Goal: Information Seeking & Learning: Learn about a topic

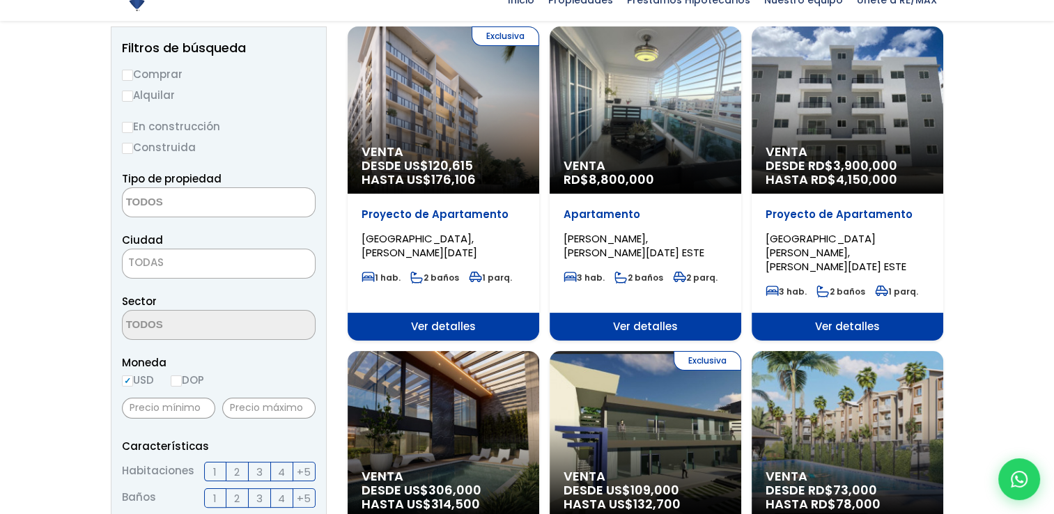
scroll to position [279, 0]
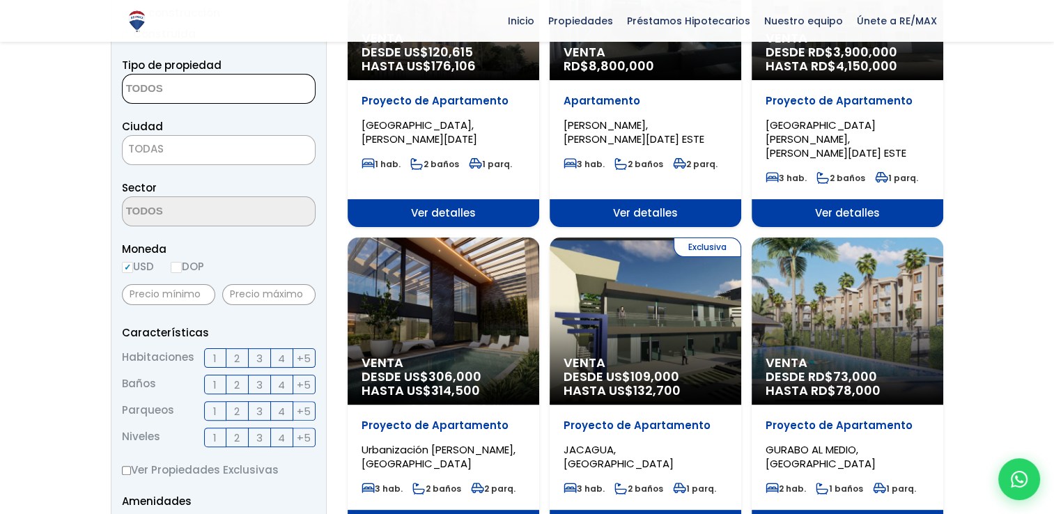
click at [201, 88] on textarea "Search" at bounding box center [190, 90] width 135 height 30
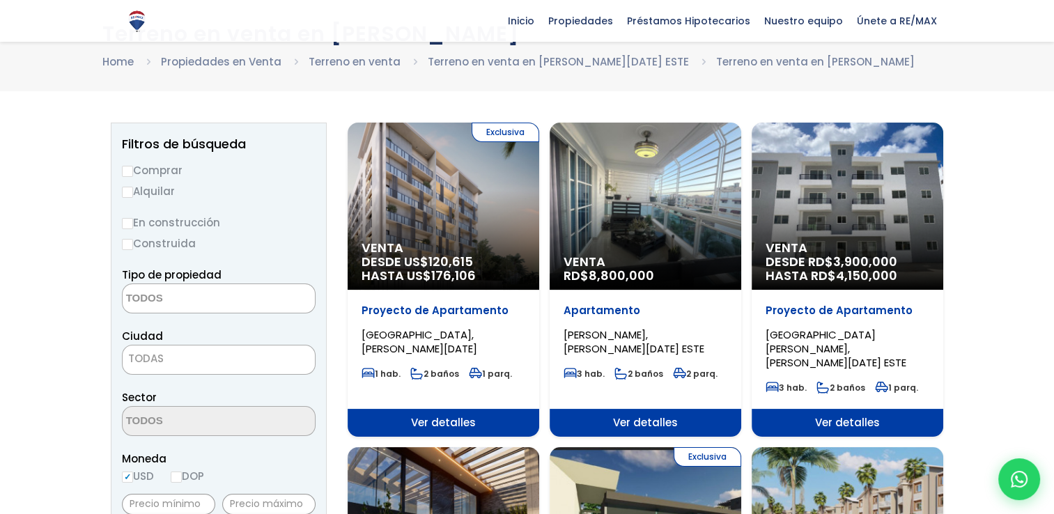
scroll to position [68, 0]
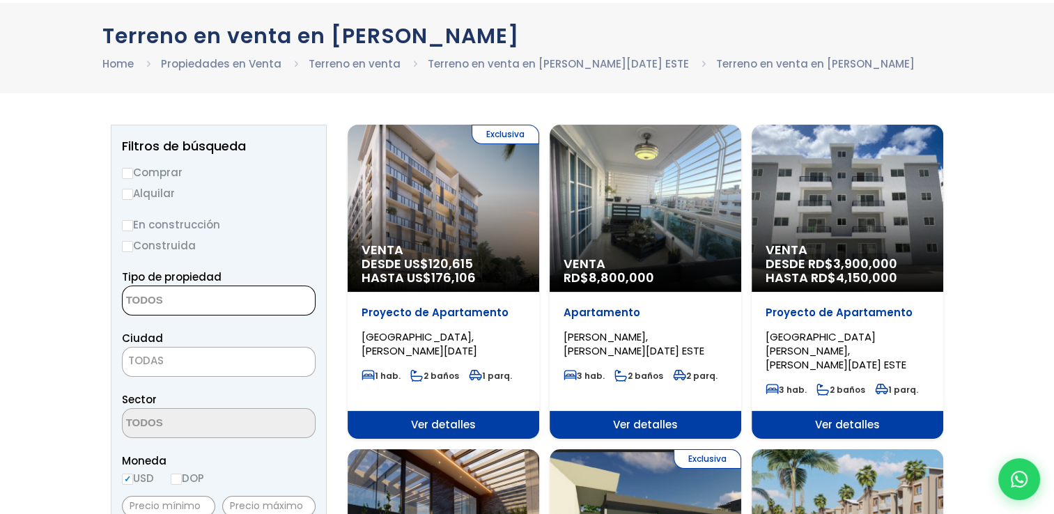
click at [215, 311] on textarea "Search" at bounding box center [190, 301] width 135 height 30
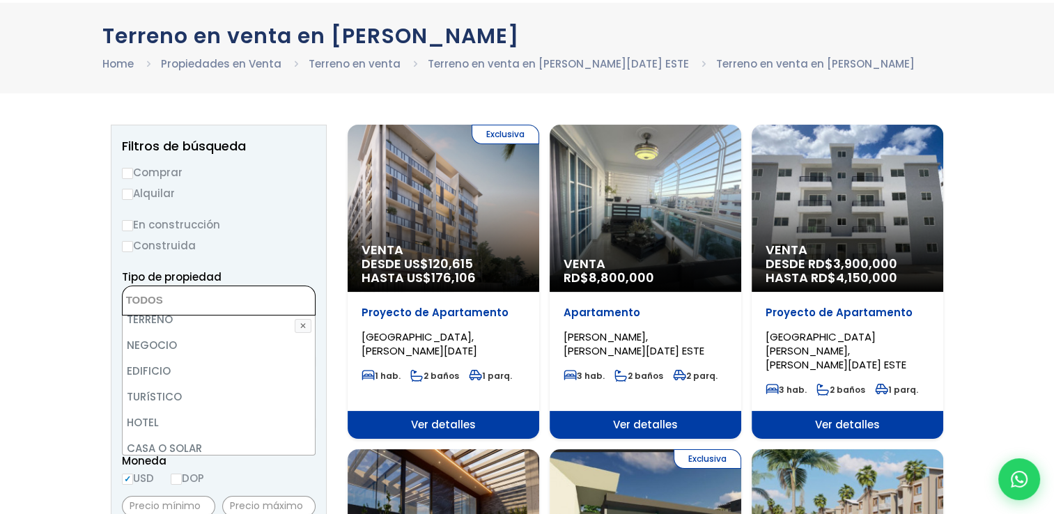
scroll to position [139, 0]
click at [173, 316] on li "TERRENO" at bounding box center [219, 318] width 192 height 26
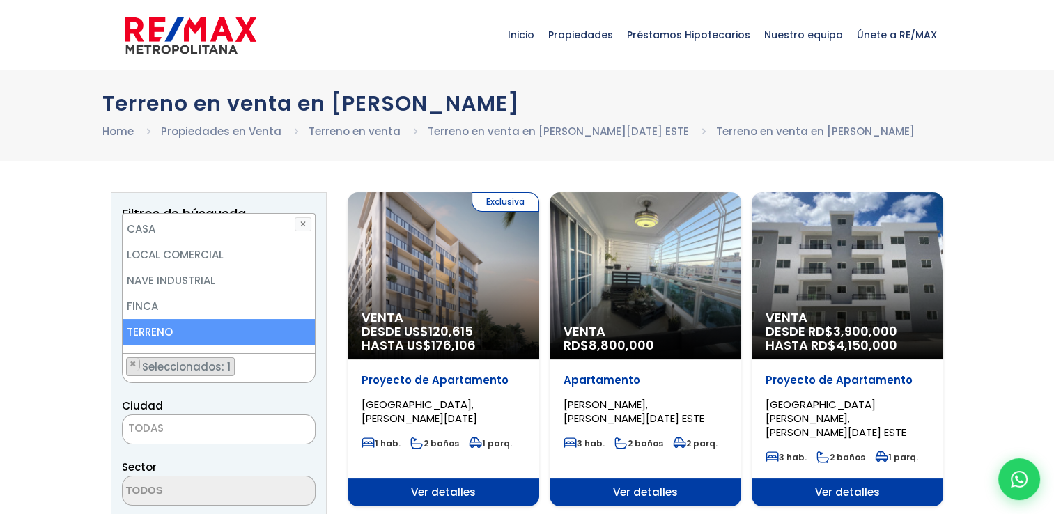
scroll to position [0, 0]
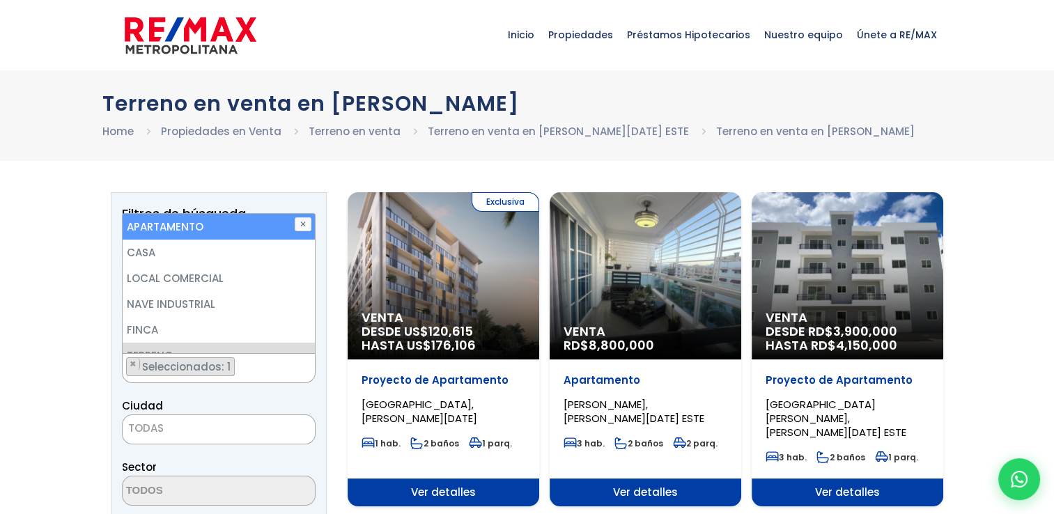
click at [146, 228] on li "APARTAMENTO" at bounding box center [219, 227] width 192 height 26
select select "apartment"
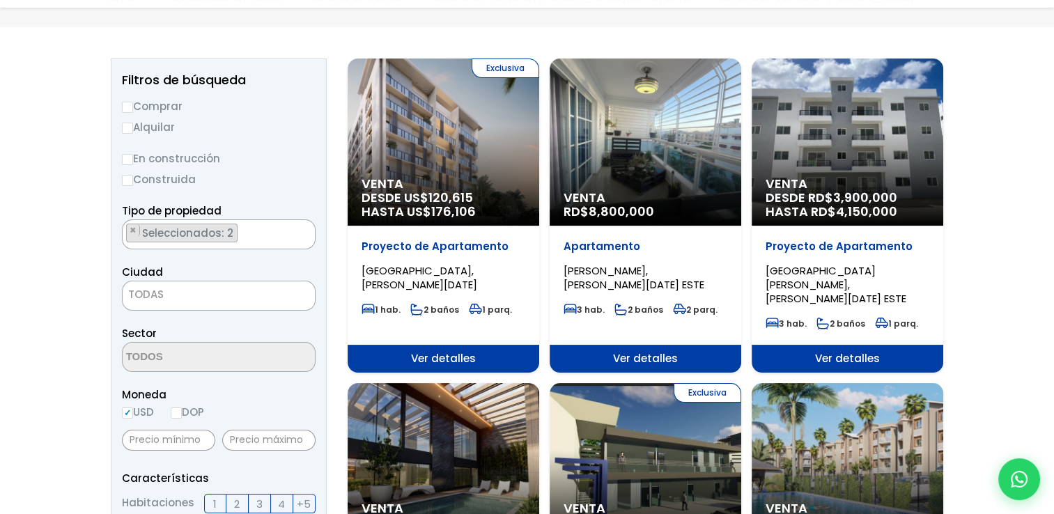
scroll to position [139, 0]
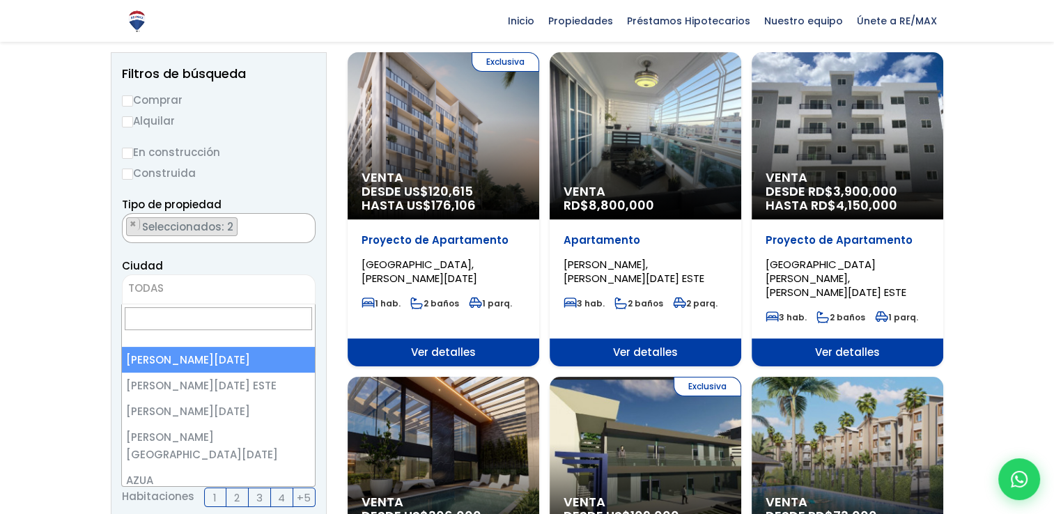
click at [179, 290] on span "TODAS" at bounding box center [219, 288] width 192 height 19
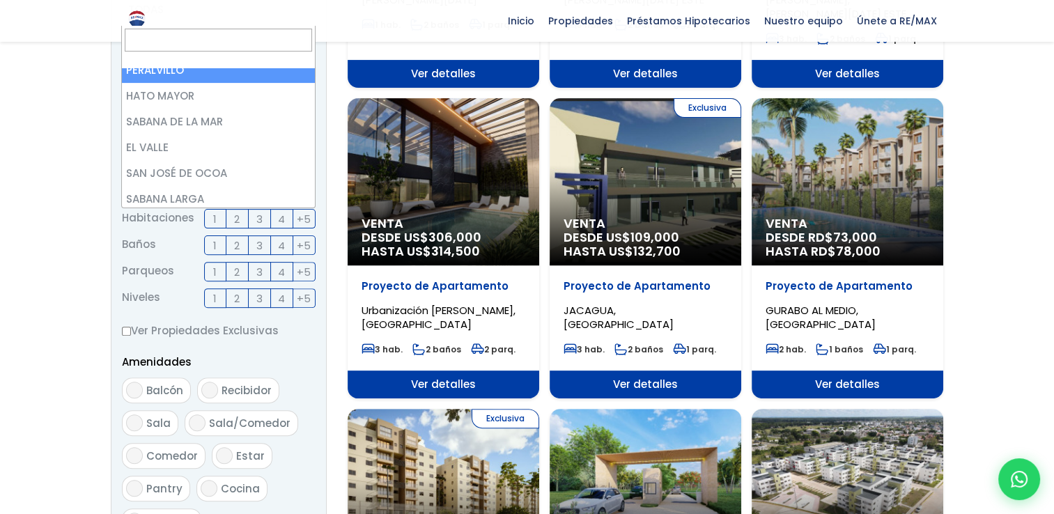
scroll to position [3899, 0]
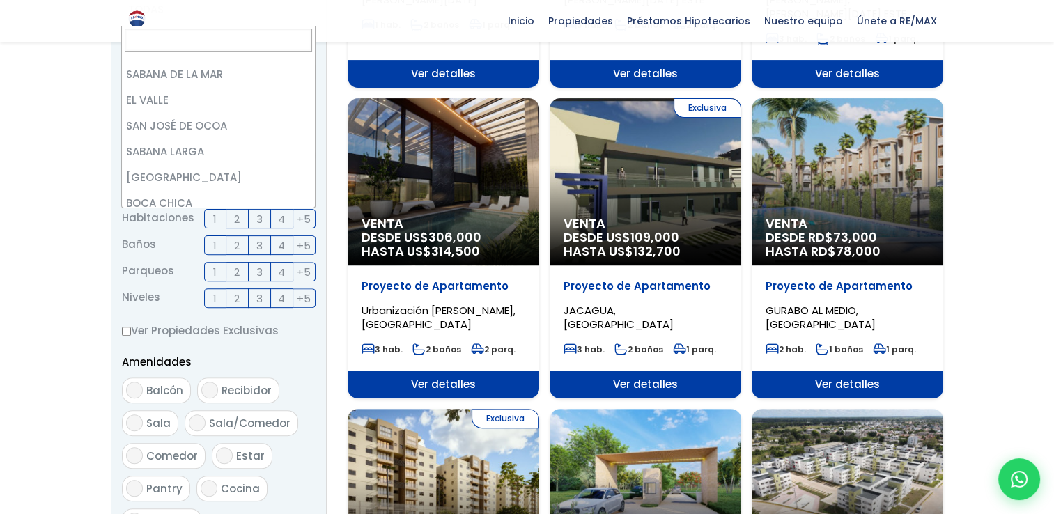
select select "155"
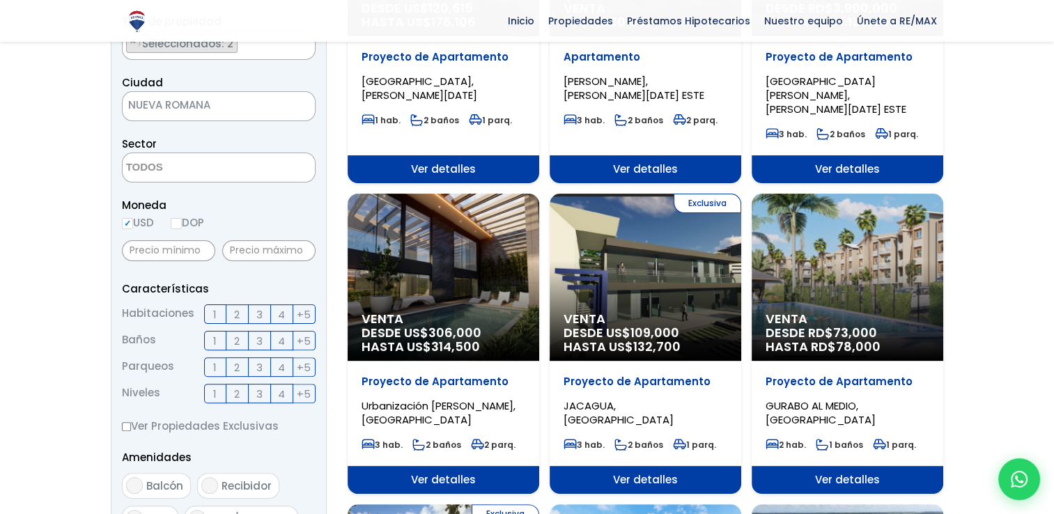
scroll to position [338, 0]
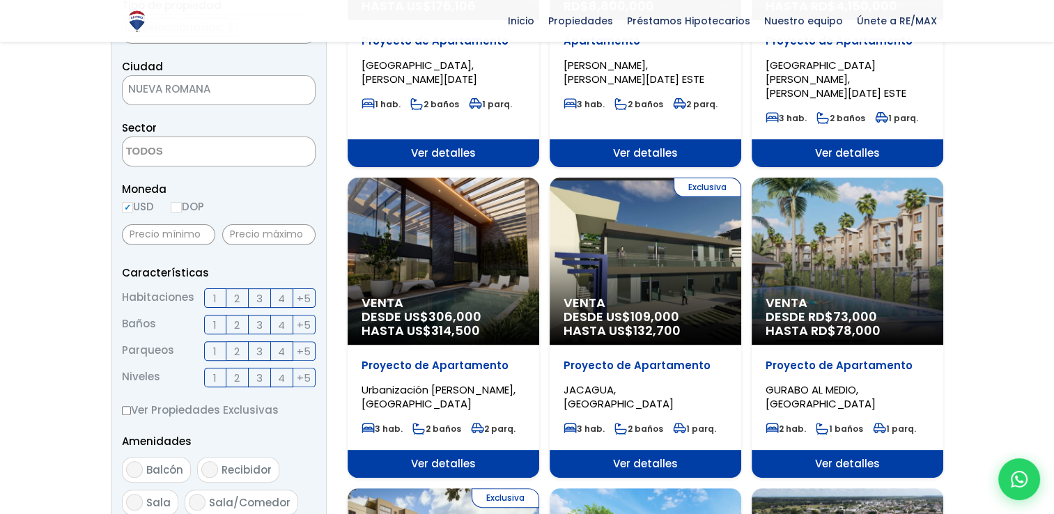
click at [203, 159] on textarea "Search" at bounding box center [190, 152] width 135 height 30
click at [217, 176] on li "PLAYA NUEVA ROMANA" at bounding box center [219, 179] width 192 height 26
select select "14015"
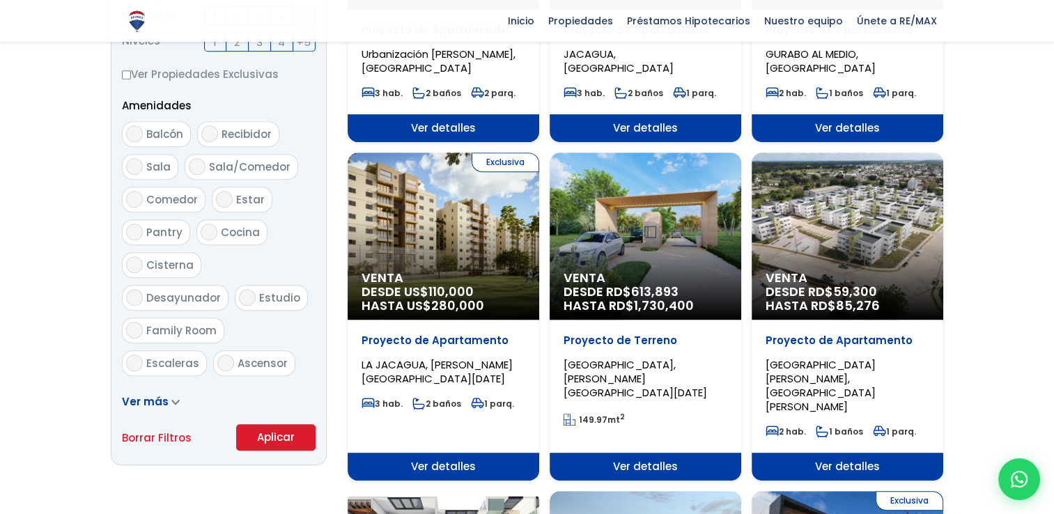
scroll to position [756, 0]
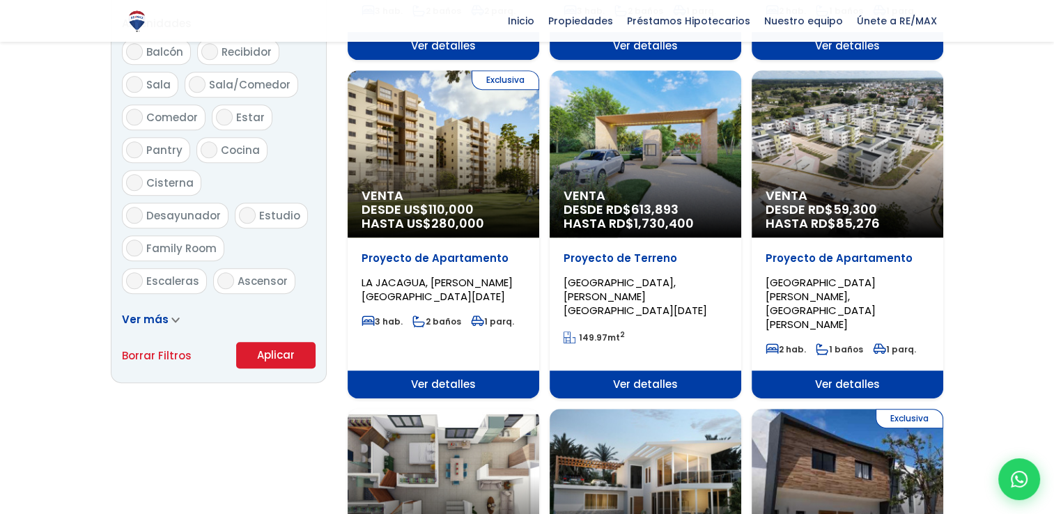
click at [285, 358] on button "Aplicar" at bounding box center [275, 355] width 79 height 26
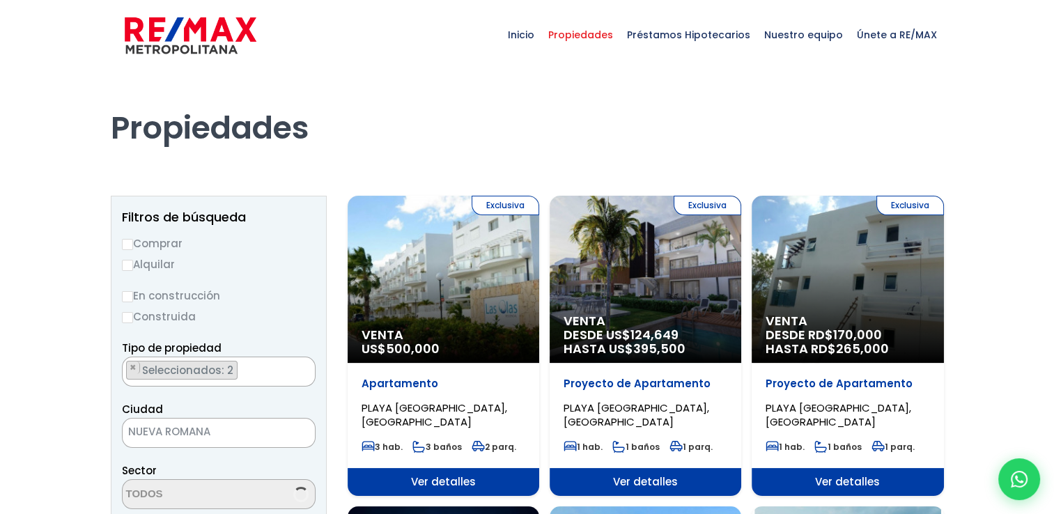
select select "14015"
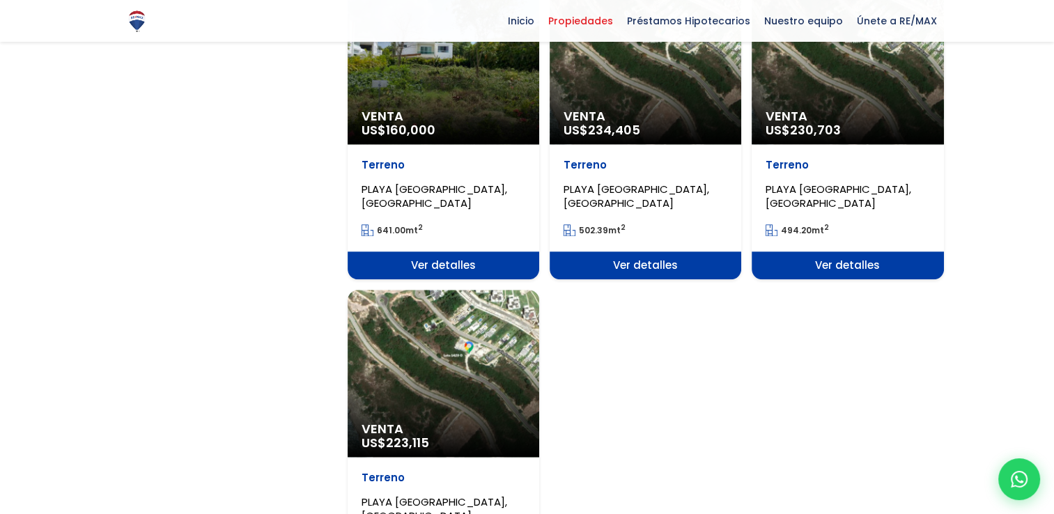
scroll to position [1532, 0]
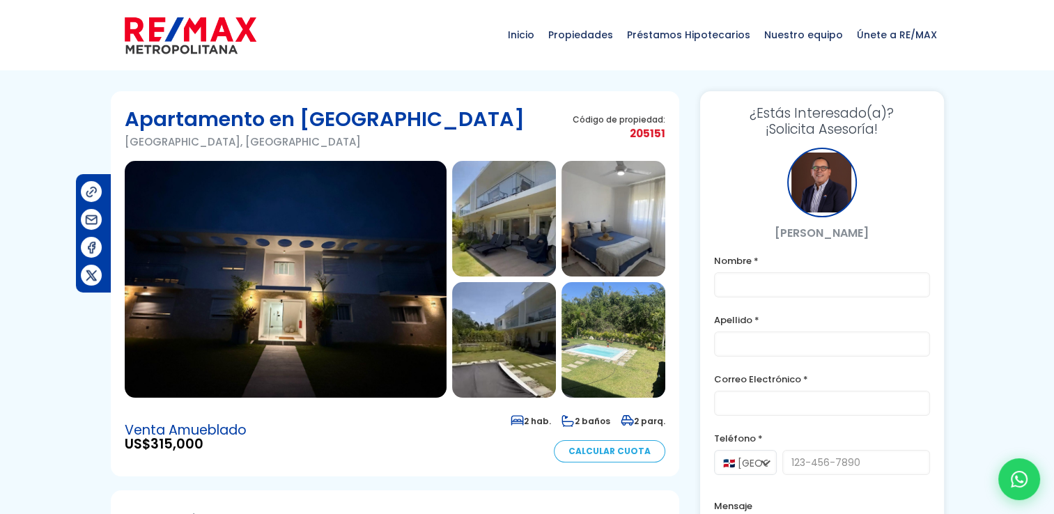
click at [243, 308] on img at bounding box center [286, 279] width 322 height 237
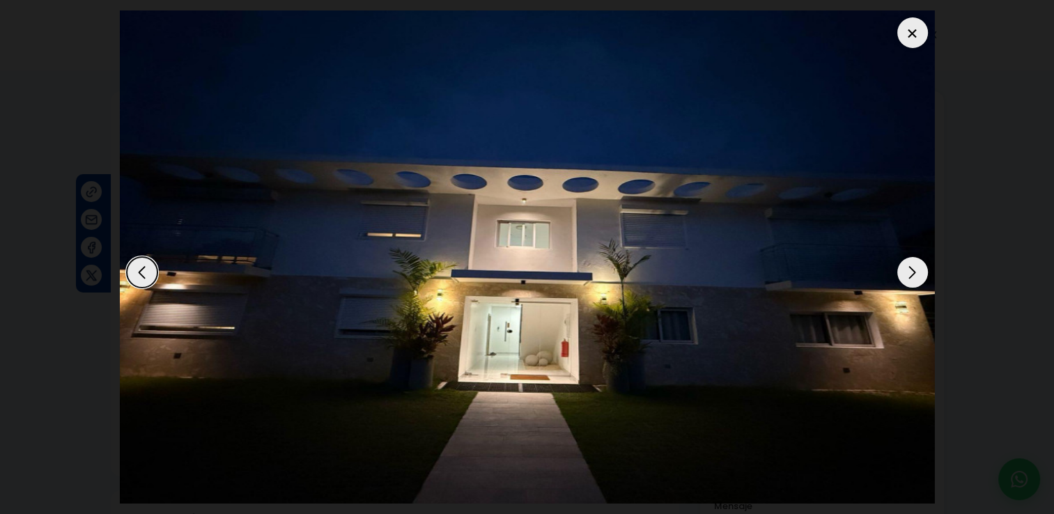
click at [916, 269] on div "Next slide" at bounding box center [912, 272] width 31 height 31
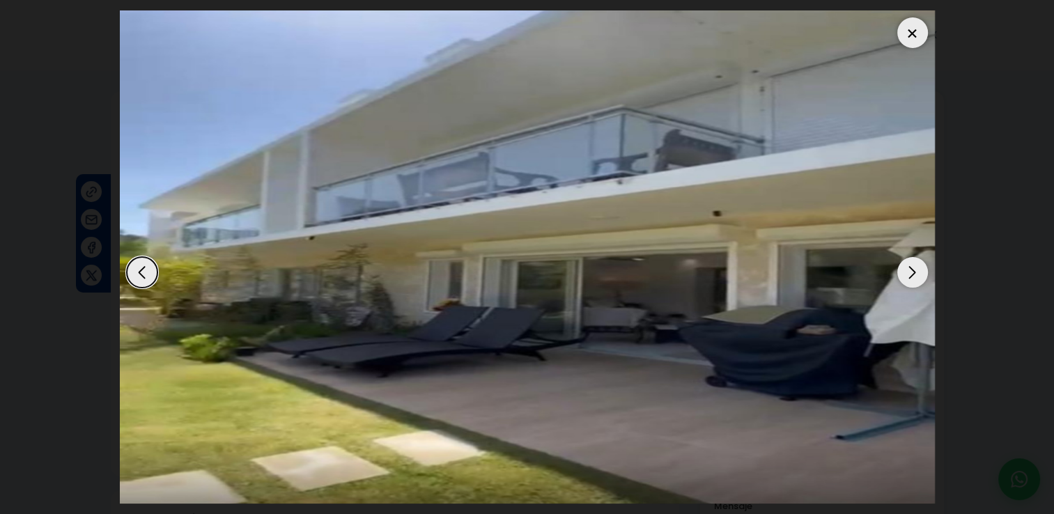
click at [916, 269] on div "Next slide" at bounding box center [912, 272] width 31 height 31
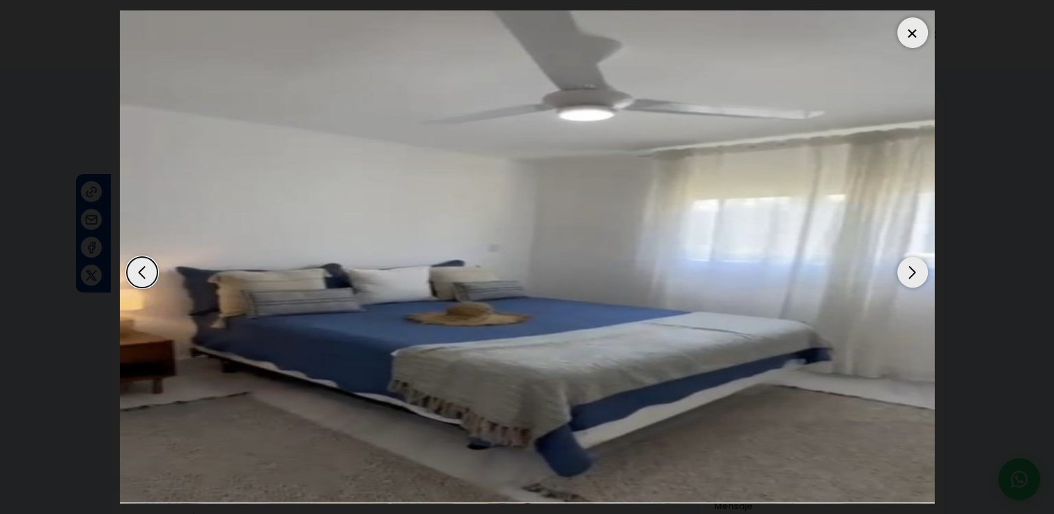
click at [916, 269] on div "Next slide" at bounding box center [912, 272] width 31 height 31
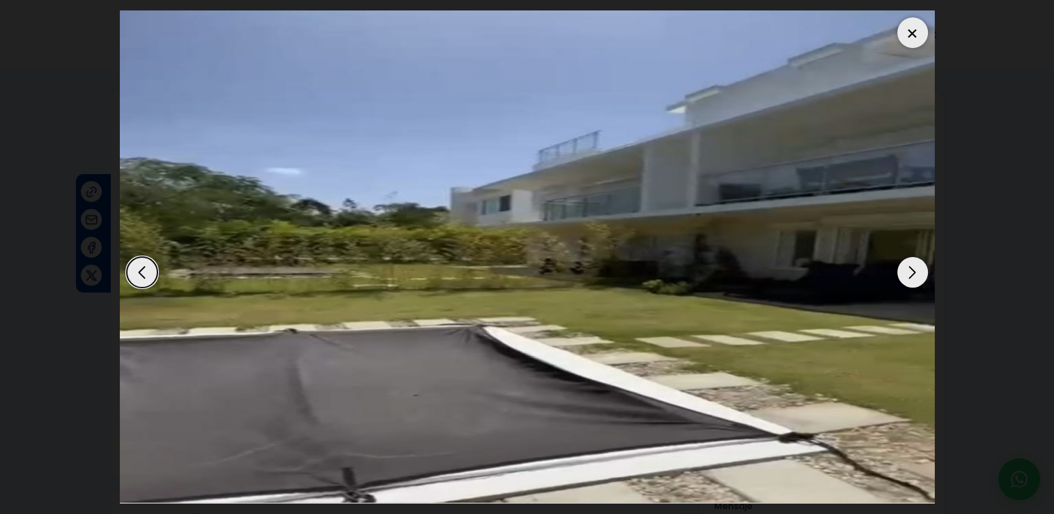
click at [916, 269] on div "Next slide" at bounding box center [912, 272] width 31 height 31
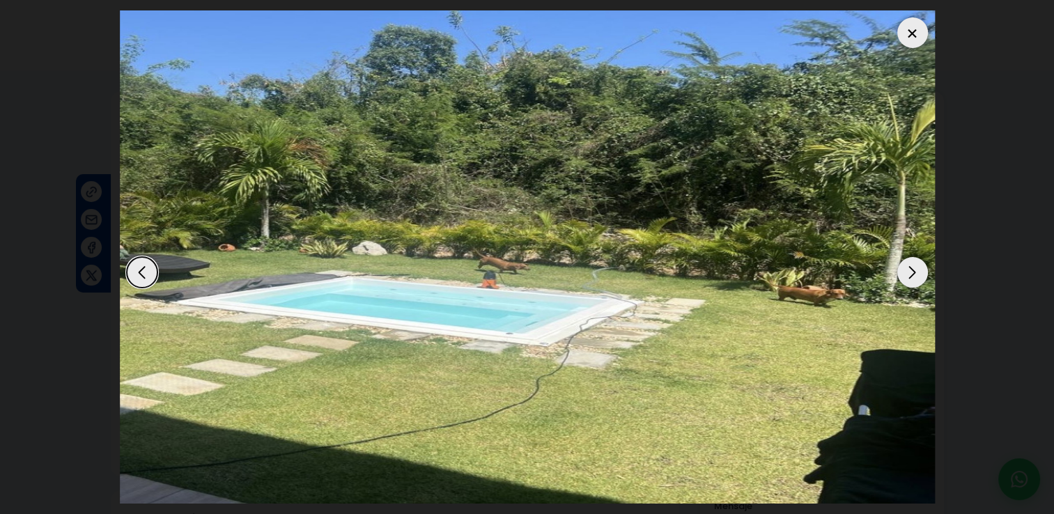
click at [916, 270] on div "Next slide" at bounding box center [912, 272] width 31 height 31
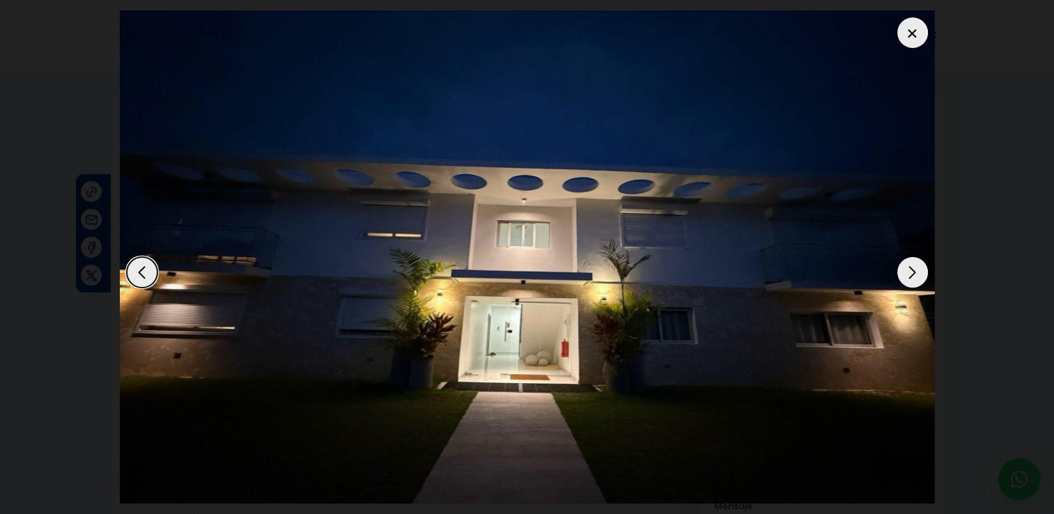
click at [914, 273] on div "Next slide" at bounding box center [912, 272] width 31 height 31
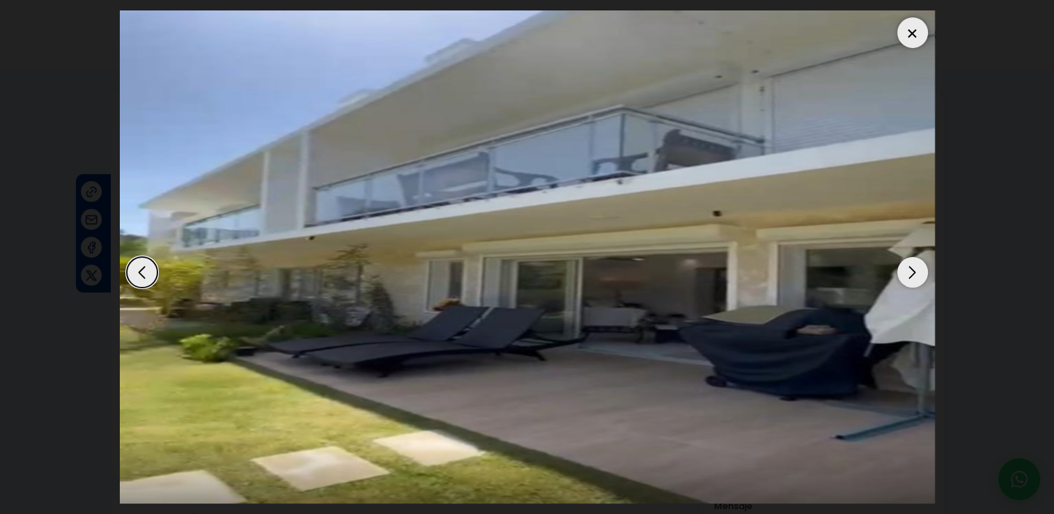
click at [914, 273] on div "Next slide" at bounding box center [912, 272] width 31 height 31
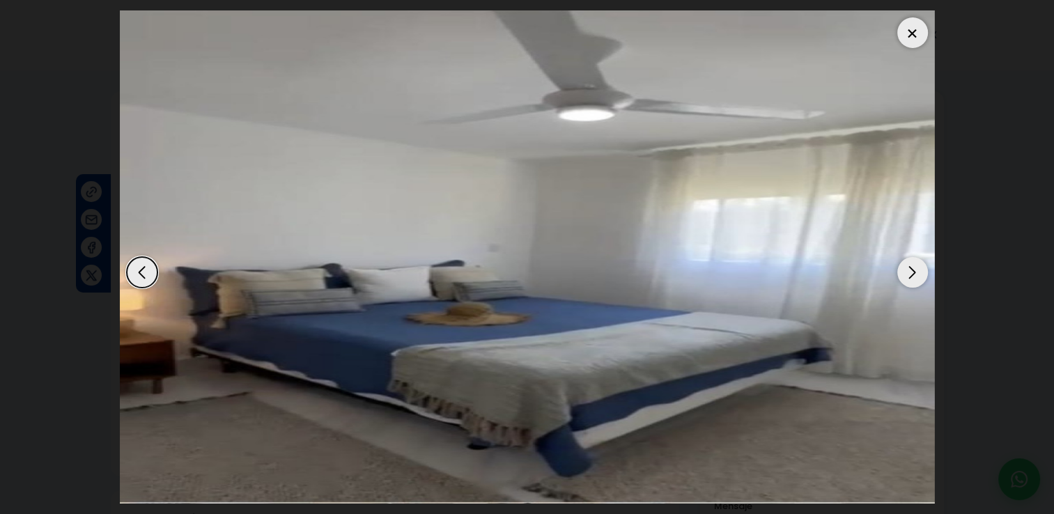
click at [911, 35] on div at bounding box center [912, 32] width 31 height 31
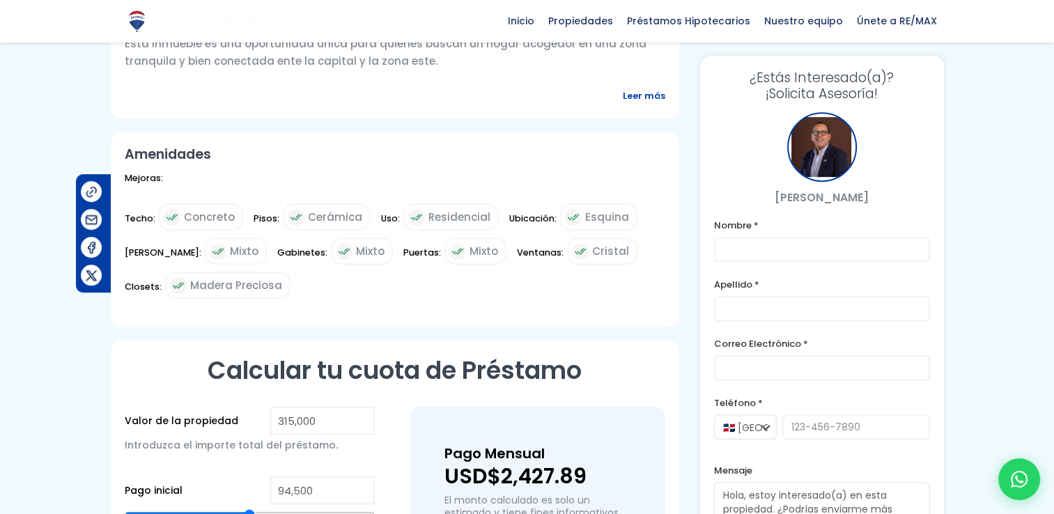
scroll to position [696, 0]
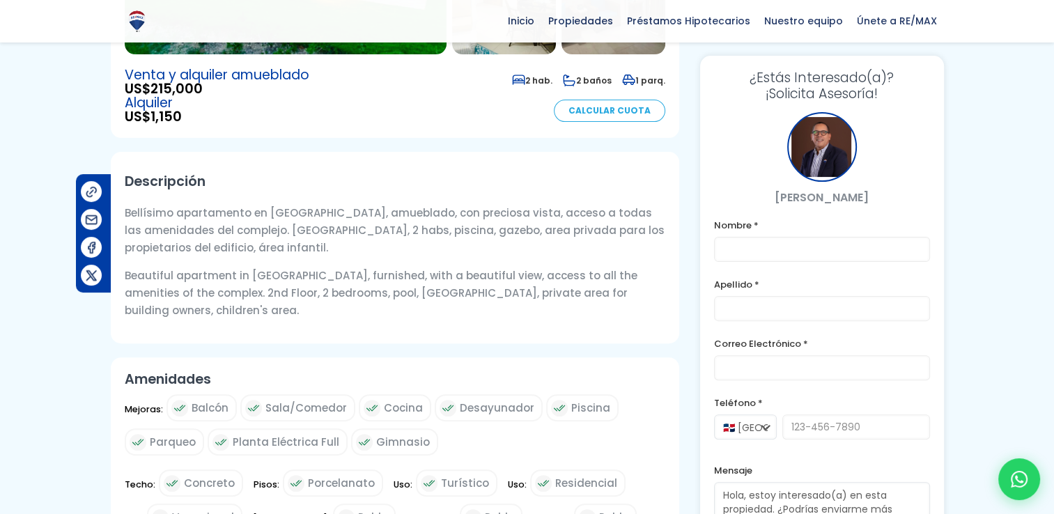
scroll to position [348, 0]
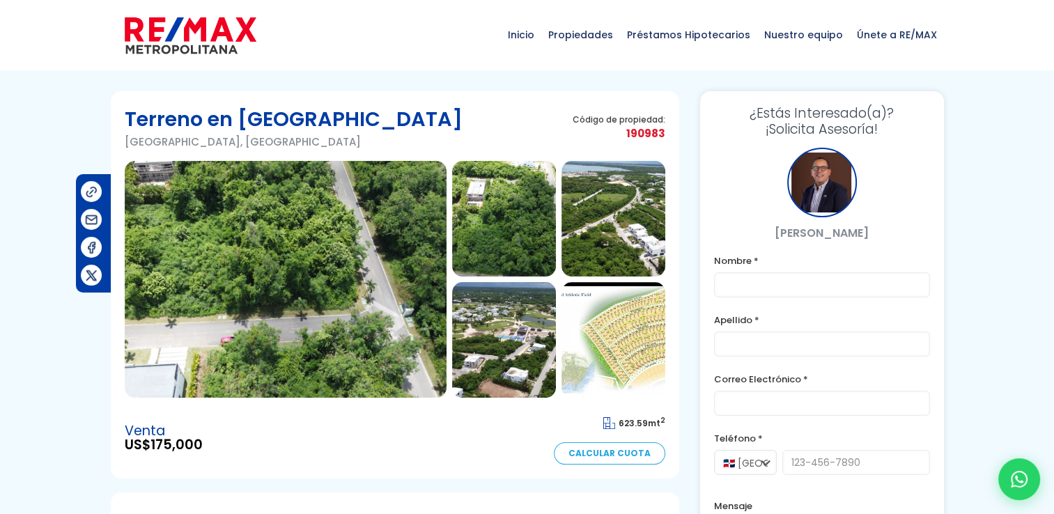
click at [351, 285] on img at bounding box center [286, 279] width 322 height 237
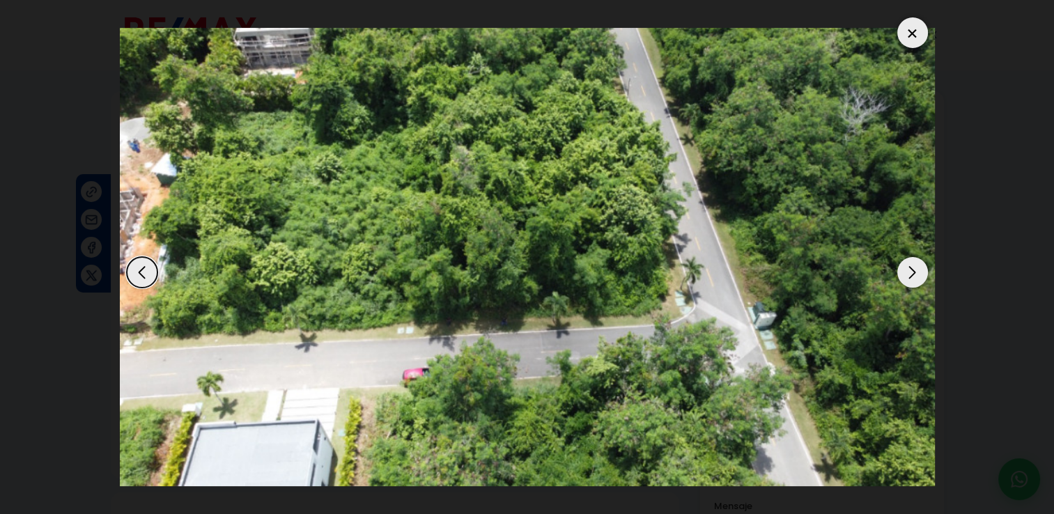
click at [914, 278] on div "Next slide" at bounding box center [912, 272] width 31 height 31
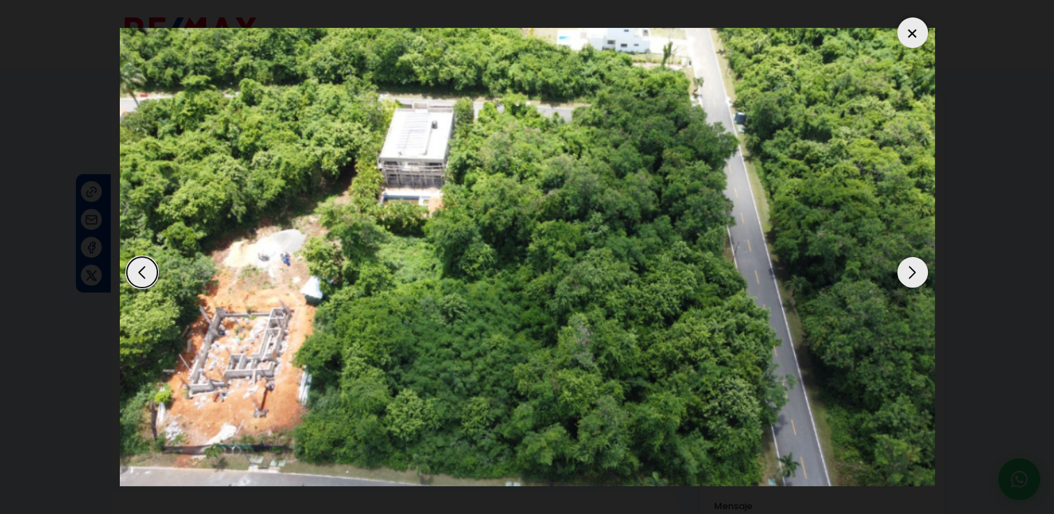
click at [914, 280] on div "Next slide" at bounding box center [912, 272] width 31 height 31
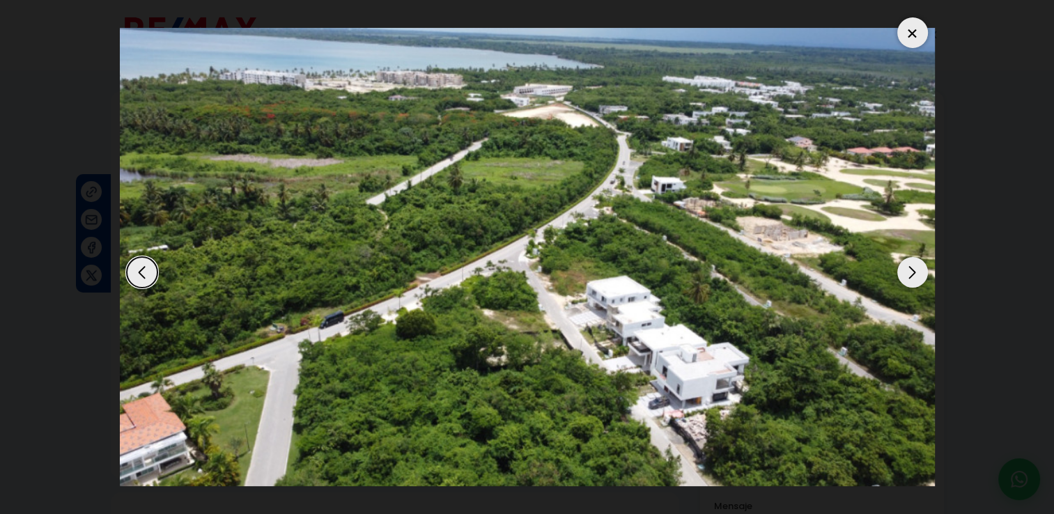
click at [914, 280] on div "Next slide" at bounding box center [912, 272] width 31 height 31
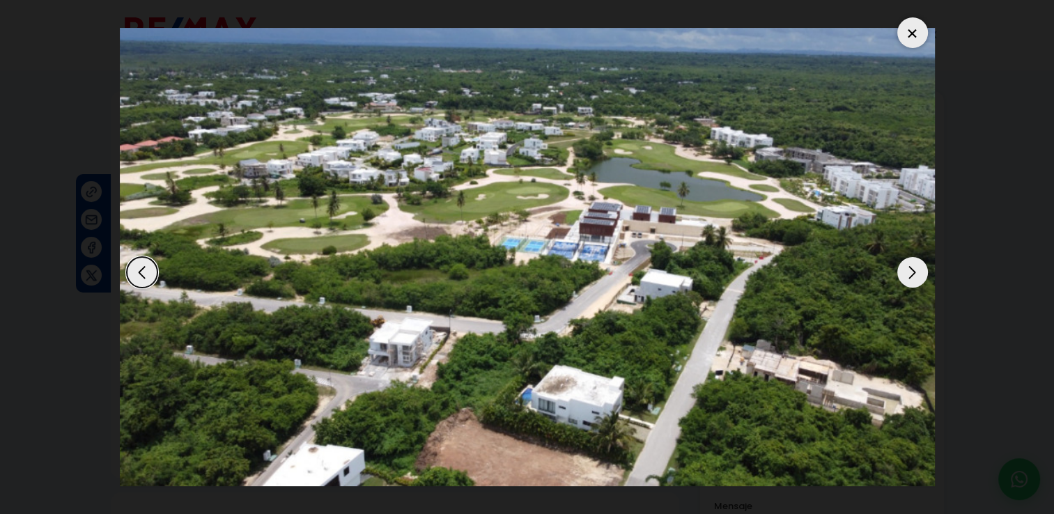
click at [914, 280] on div "Next slide" at bounding box center [912, 272] width 31 height 31
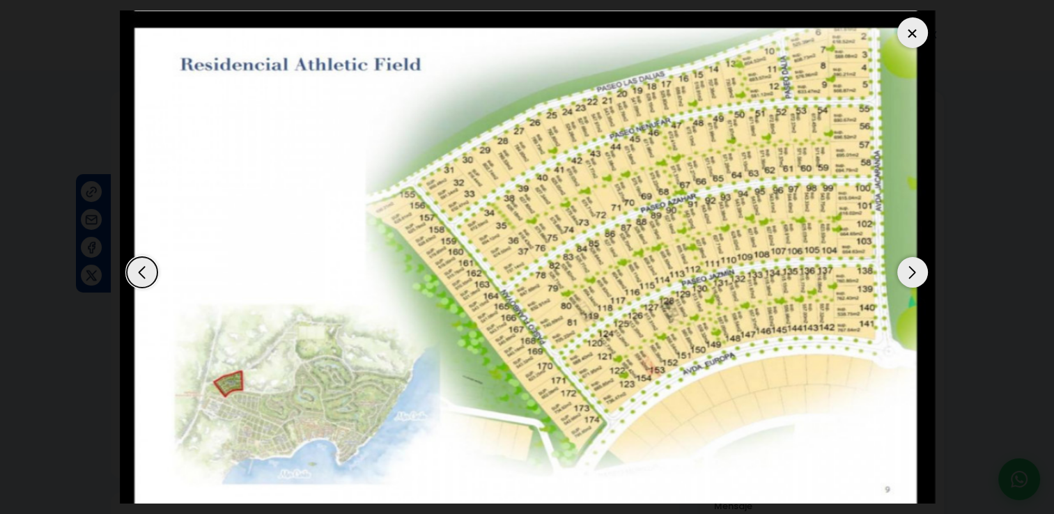
click at [914, 280] on div "Next slide" at bounding box center [912, 272] width 31 height 31
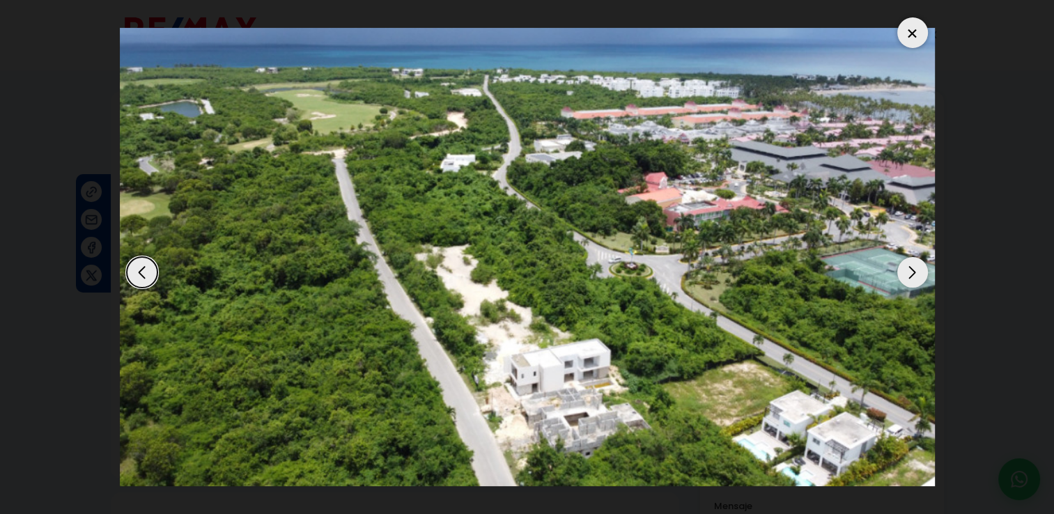
click at [914, 280] on div "Next slide" at bounding box center [912, 272] width 31 height 31
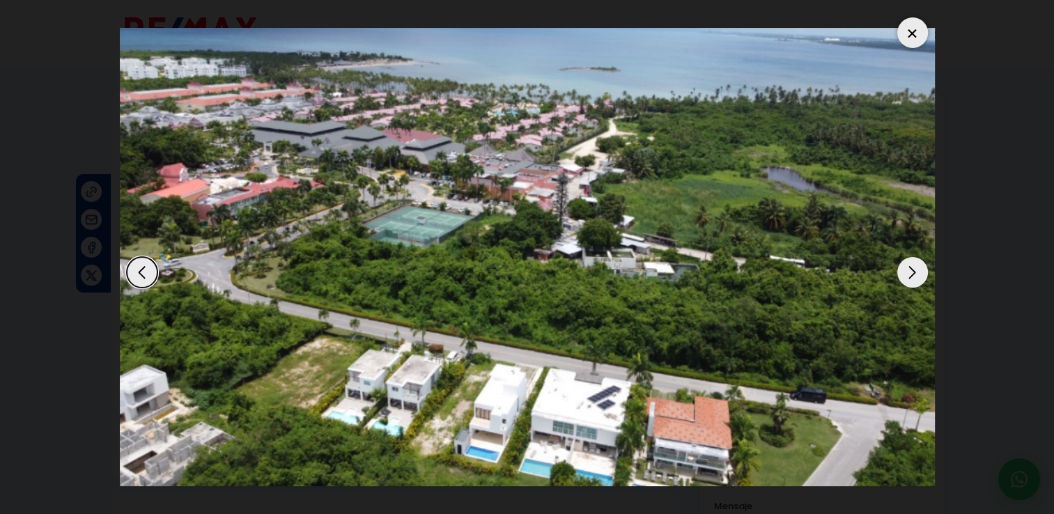
click at [914, 280] on div "Next slide" at bounding box center [912, 272] width 31 height 31
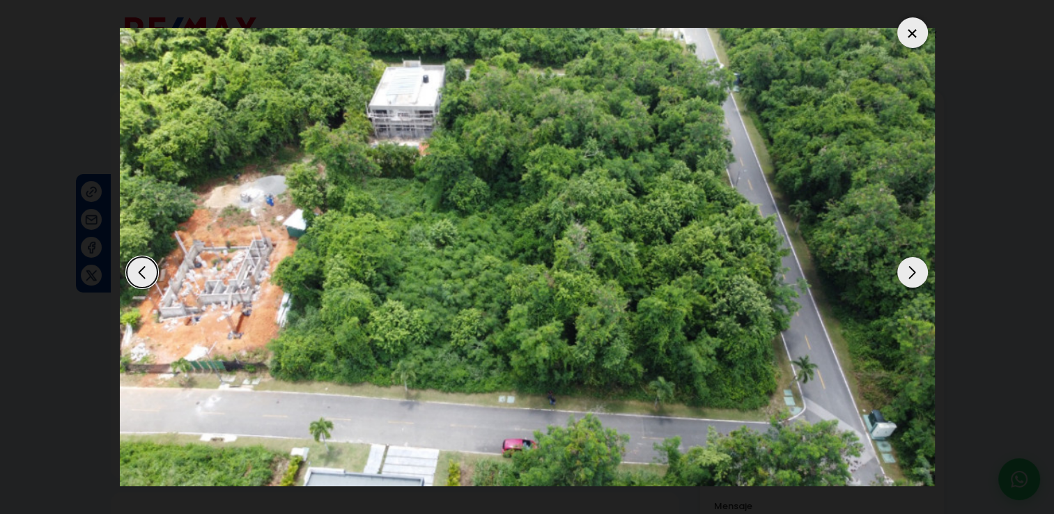
click at [914, 280] on div "Next slide" at bounding box center [912, 272] width 31 height 31
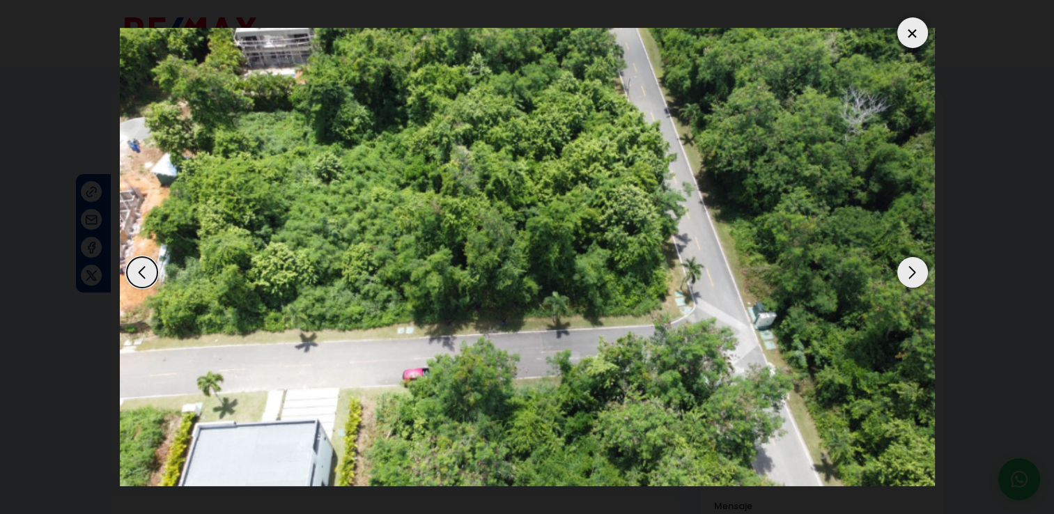
click at [916, 38] on div at bounding box center [912, 32] width 31 height 31
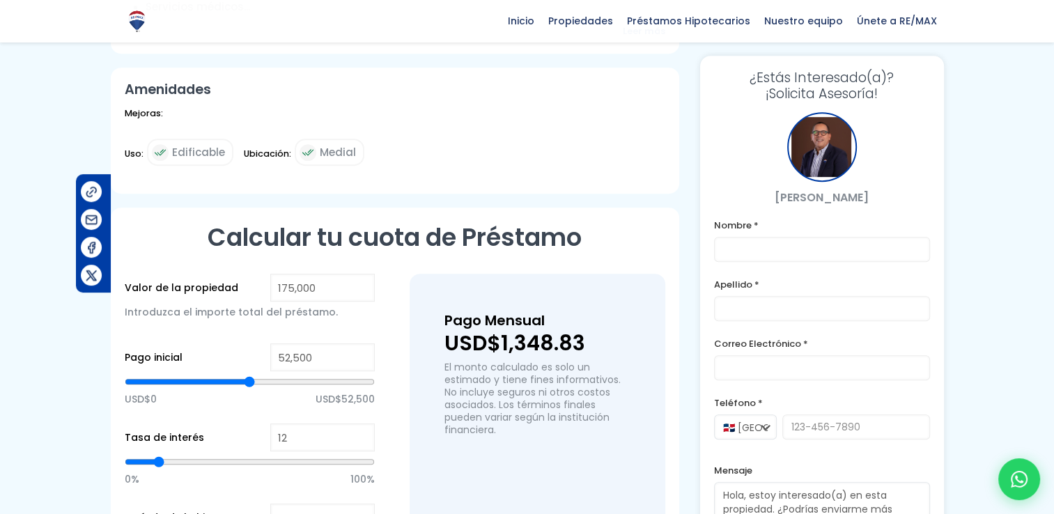
scroll to position [766, 0]
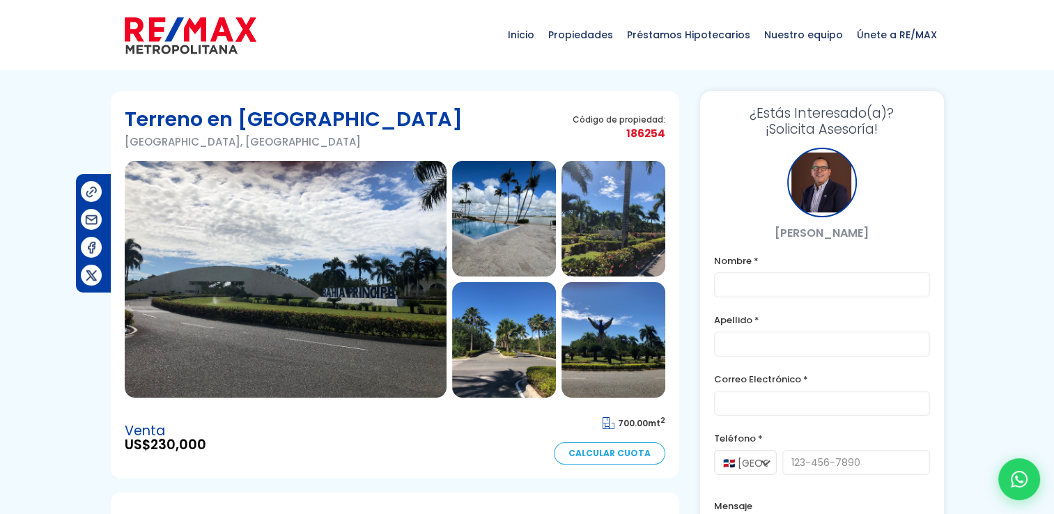
click at [308, 290] on img at bounding box center [286, 279] width 322 height 237
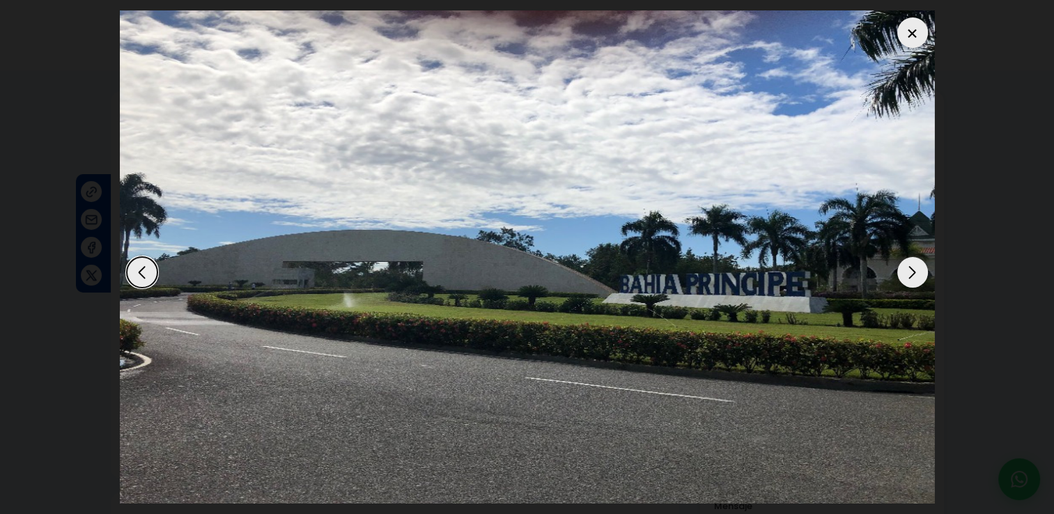
click at [916, 269] on div "Next slide" at bounding box center [912, 272] width 31 height 31
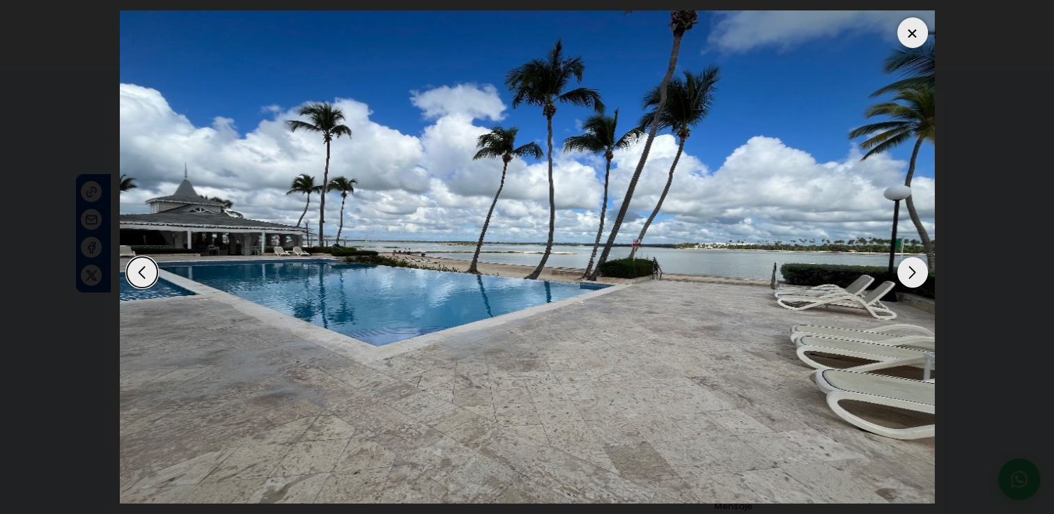
click at [916, 269] on div "Next slide" at bounding box center [912, 272] width 31 height 31
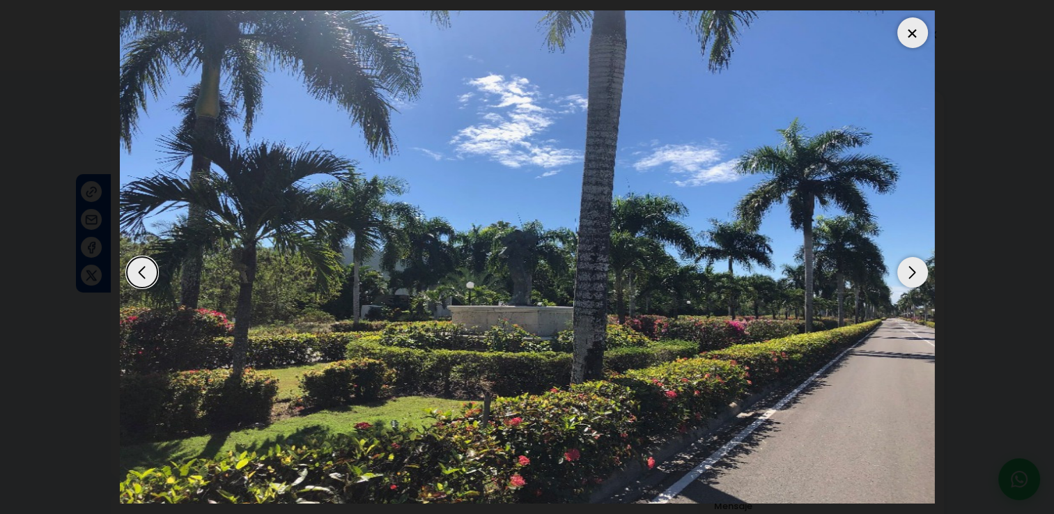
click at [916, 269] on div "Next slide" at bounding box center [912, 272] width 31 height 31
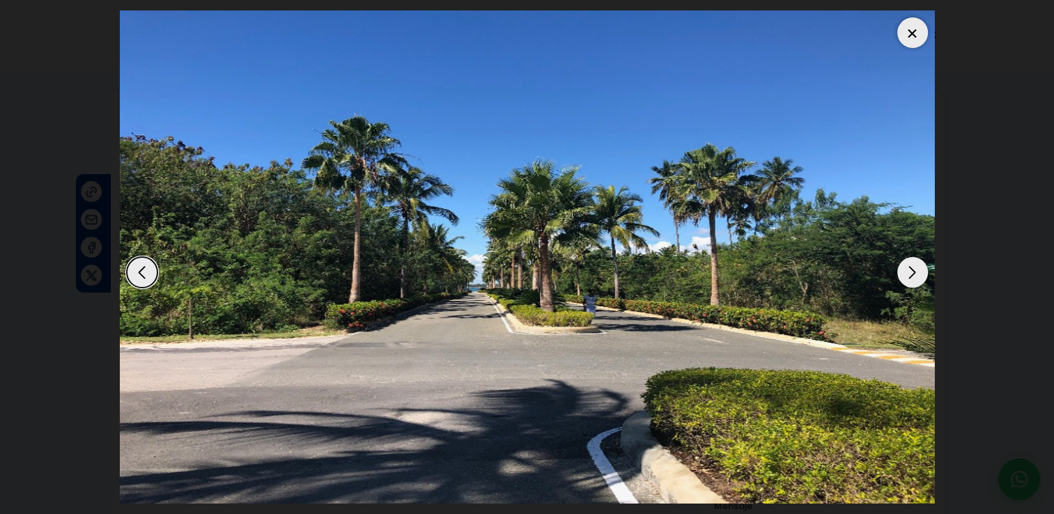
click at [916, 269] on div "Next slide" at bounding box center [912, 272] width 31 height 31
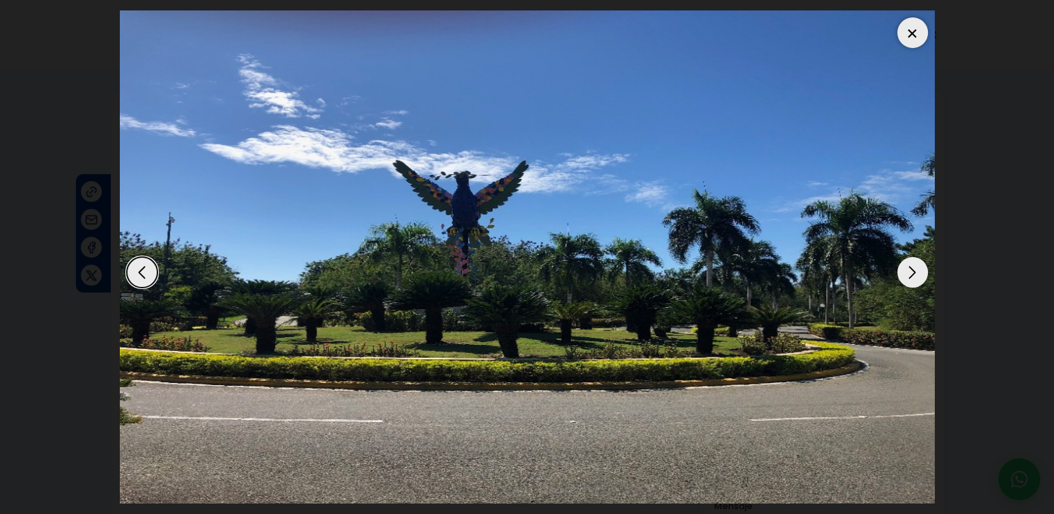
click at [916, 269] on div "Next slide" at bounding box center [912, 272] width 31 height 31
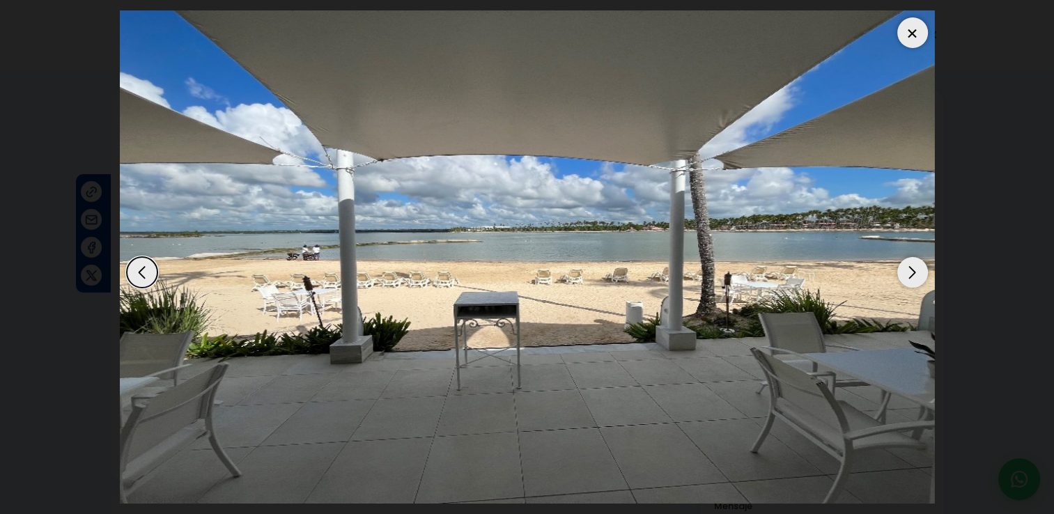
click at [916, 269] on div "Next slide" at bounding box center [912, 272] width 31 height 31
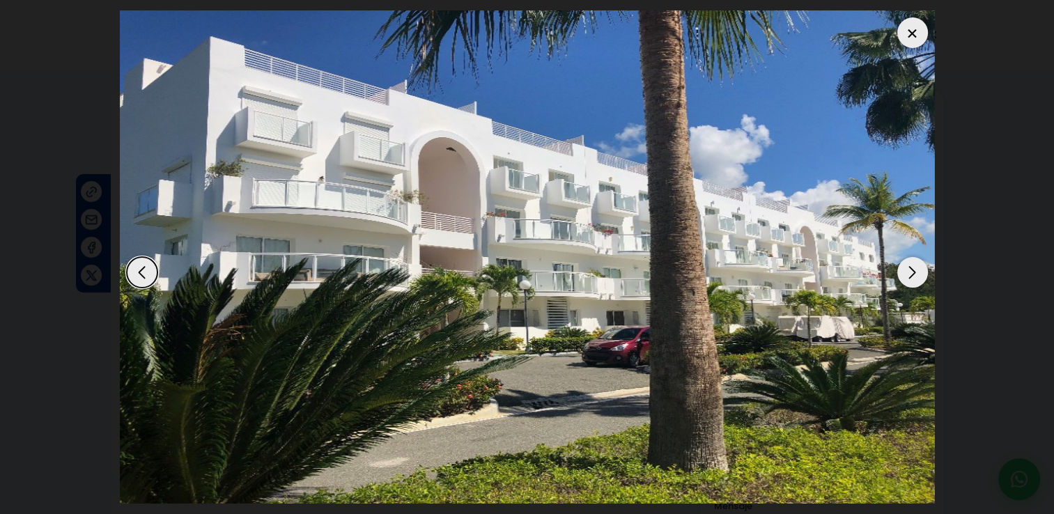
click at [916, 269] on div "Next slide" at bounding box center [912, 272] width 31 height 31
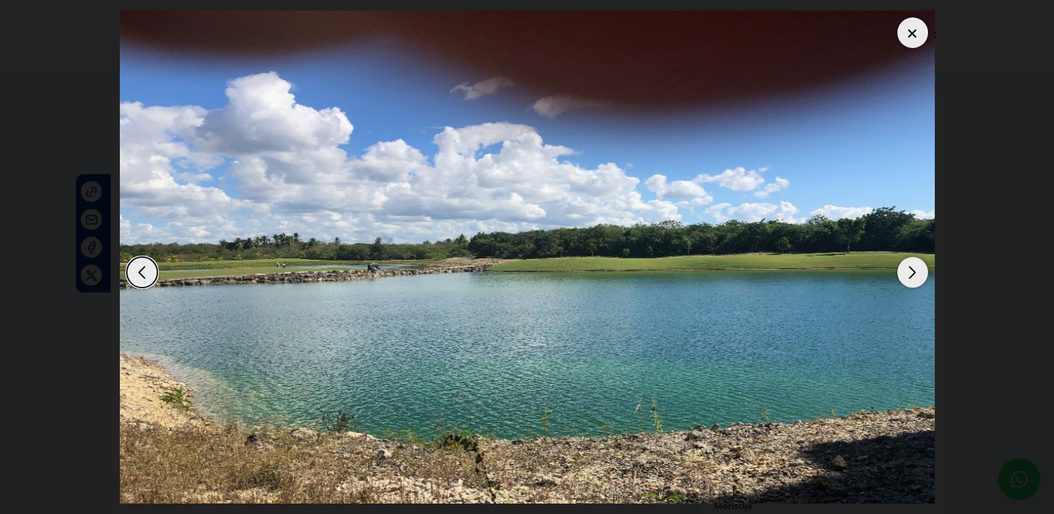
click at [916, 269] on div "Next slide" at bounding box center [912, 272] width 31 height 31
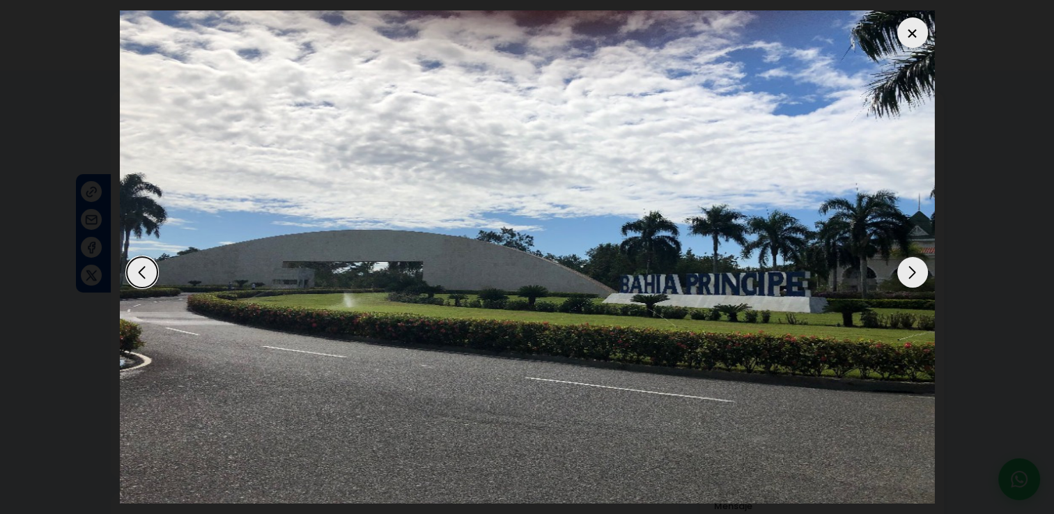
click at [916, 269] on div "Next slide" at bounding box center [912, 272] width 31 height 31
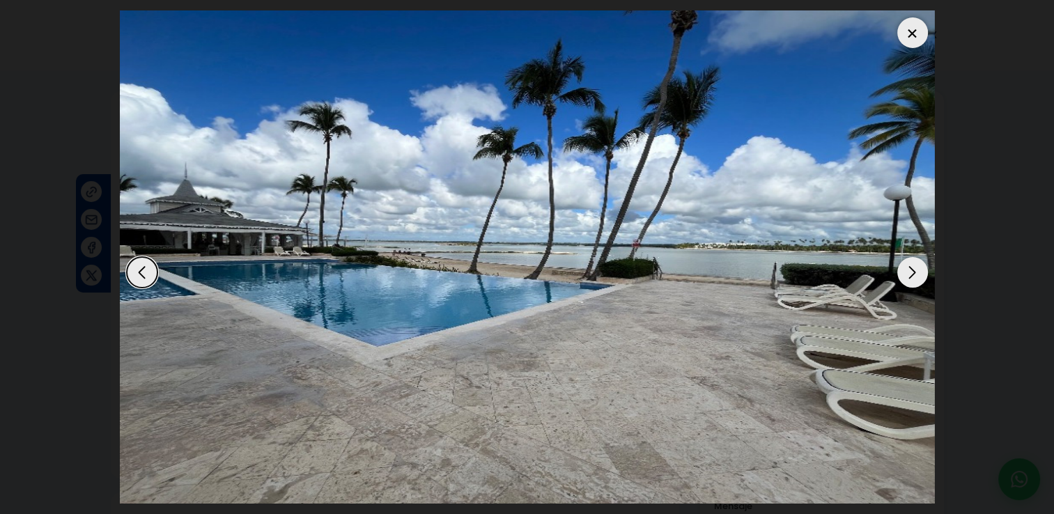
click at [916, 269] on div "Next slide" at bounding box center [912, 272] width 31 height 31
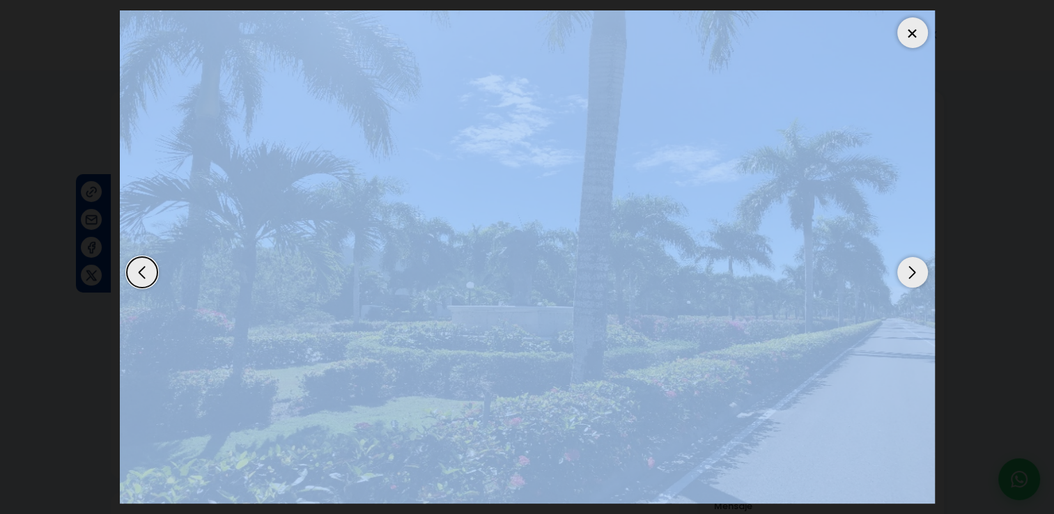
click at [916, 269] on div "Next slide" at bounding box center [912, 272] width 31 height 31
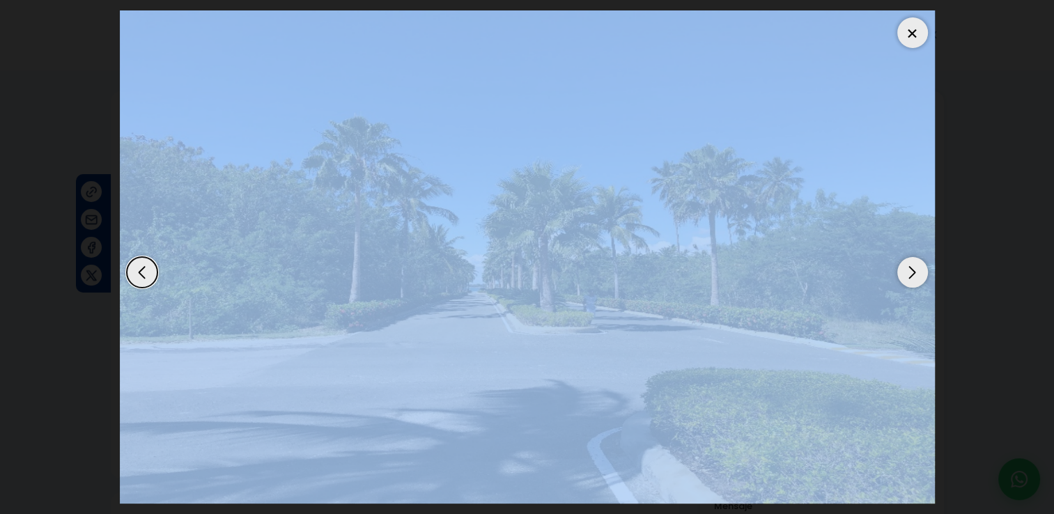
click at [916, 269] on div "Next slide" at bounding box center [912, 272] width 31 height 31
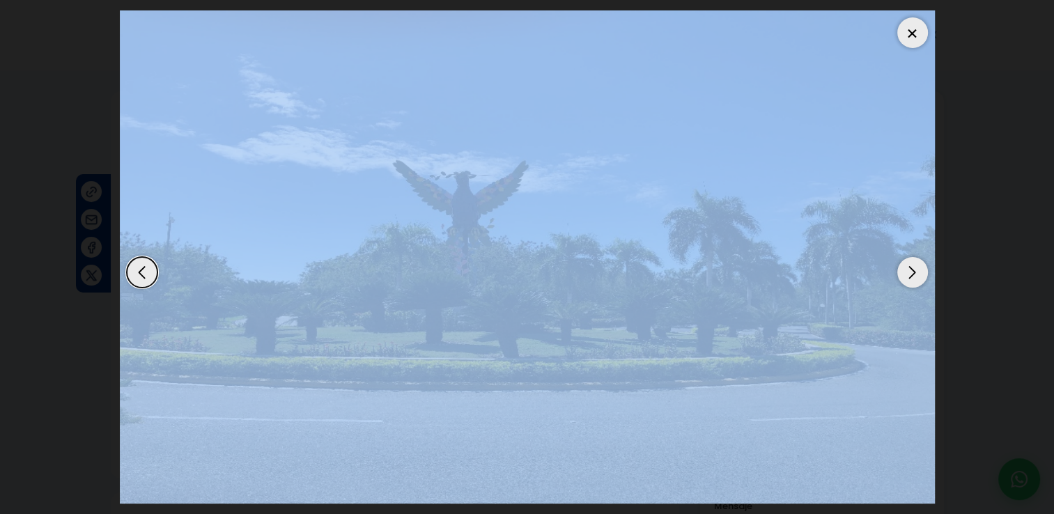
click at [916, 269] on div "Next slide" at bounding box center [912, 272] width 31 height 31
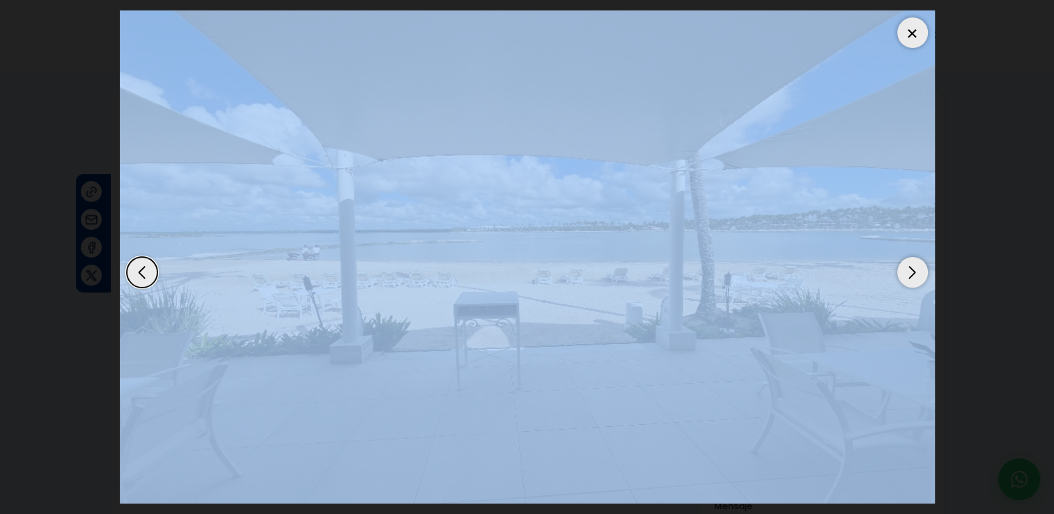
click at [916, 269] on div "Next slide" at bounding box center [912, 272] width 31 height 31
click at [906, 35] on div at bounding box center [912, 32] width 31 height 31
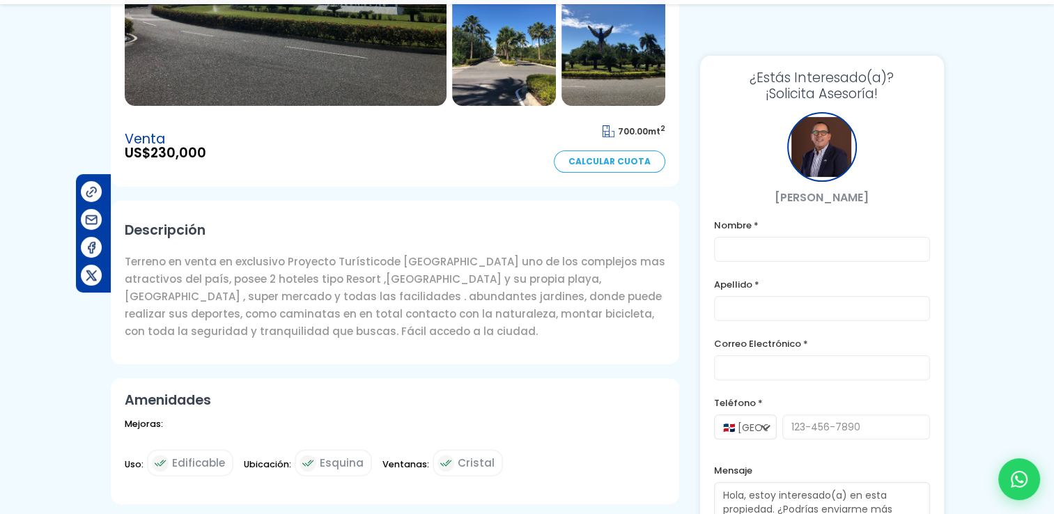
scroll to position [348, 0]
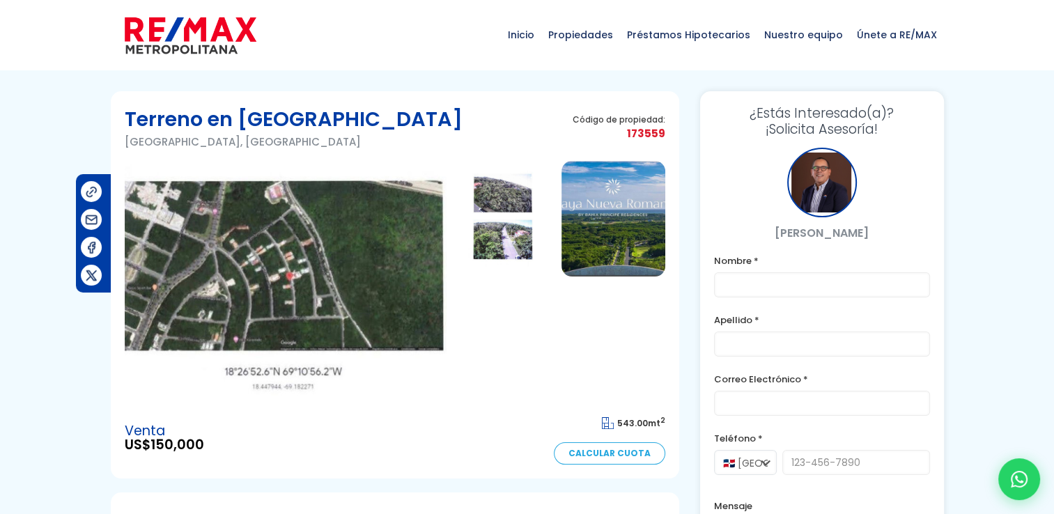
click at [496, 196] on img at bounding box center [504, 219] width 104 height 116
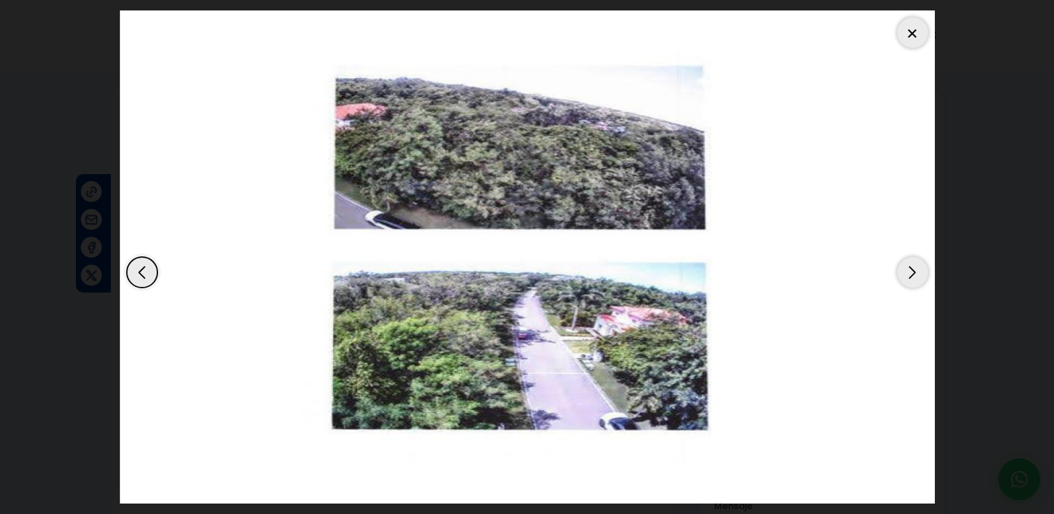
click at [134, 274] on div "Previous slide" at bounding box center [142, 272] width 31 height 31
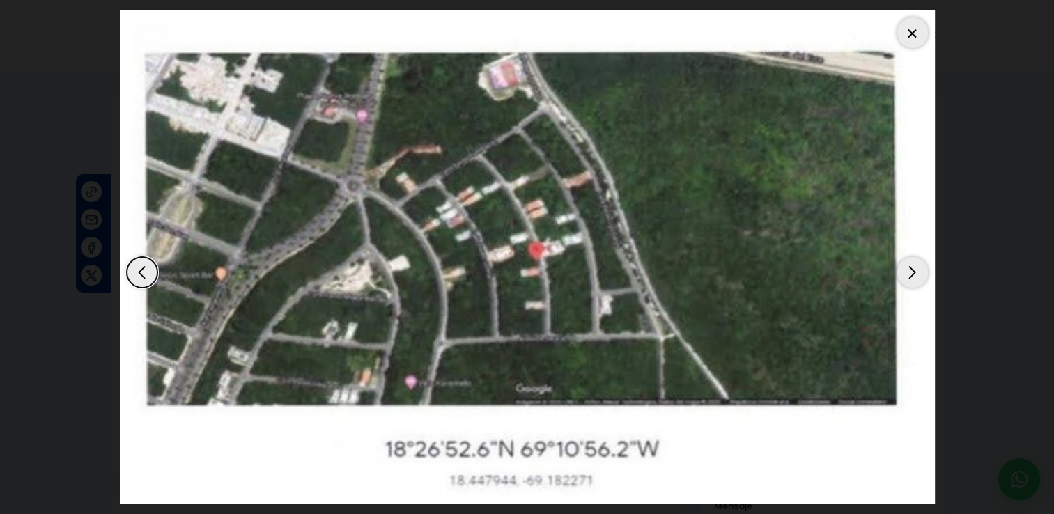
click at [914, 35] on div at bounding box center [912, 32] width 31 height 31
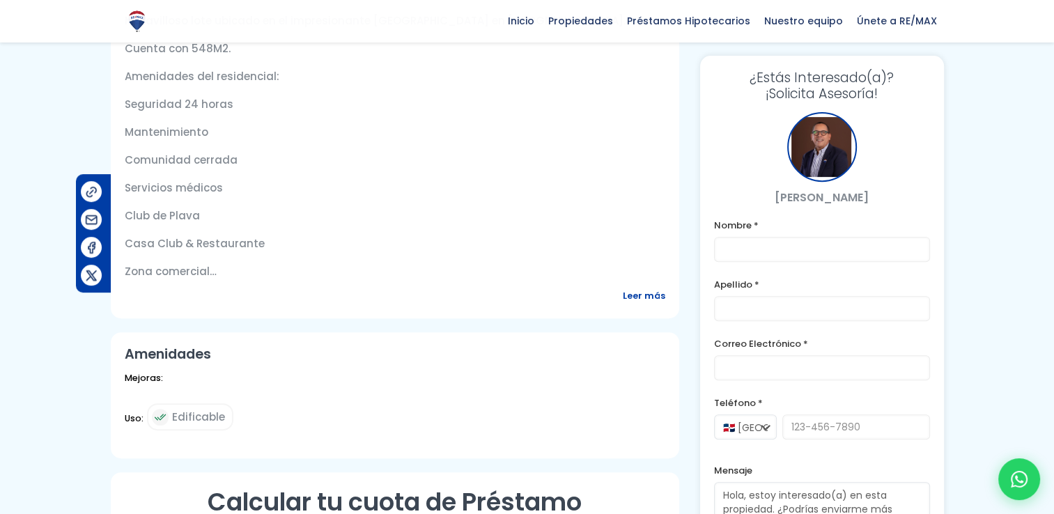
scroll to position [766, 0]
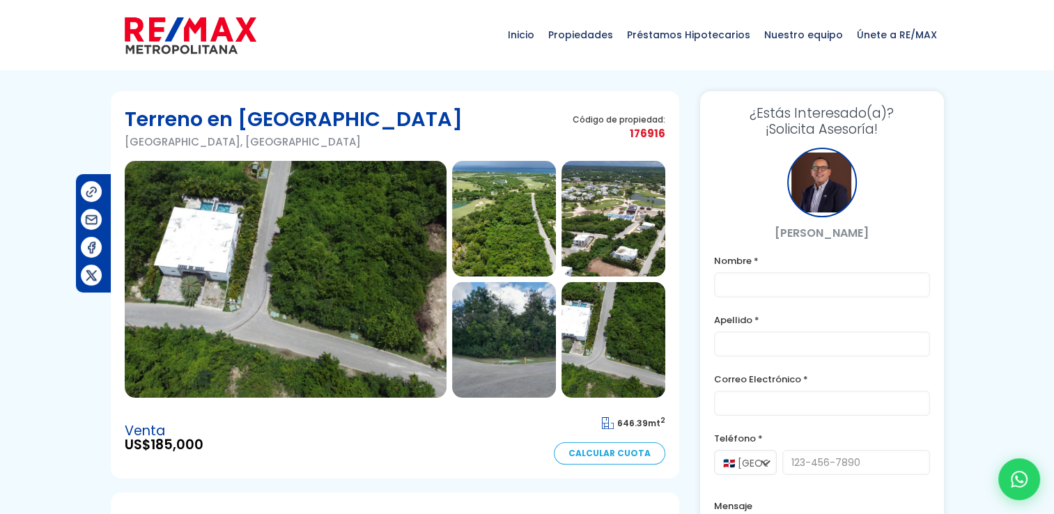
click at [344, 293] on img at bounding box center [286, 279] width 322 height 237
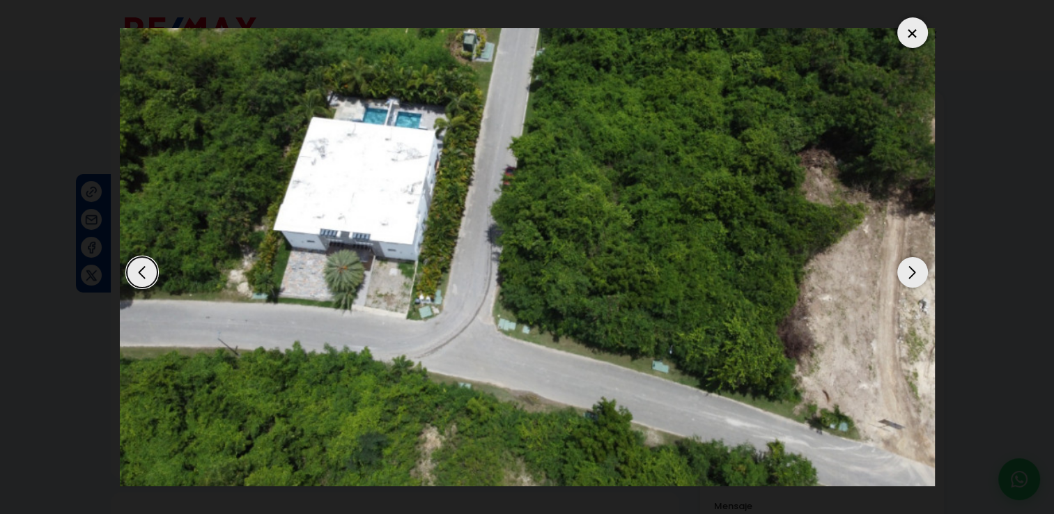
click at [911, 272] on div "Next slide" at bounding box center [912, 272] width 31 height 31
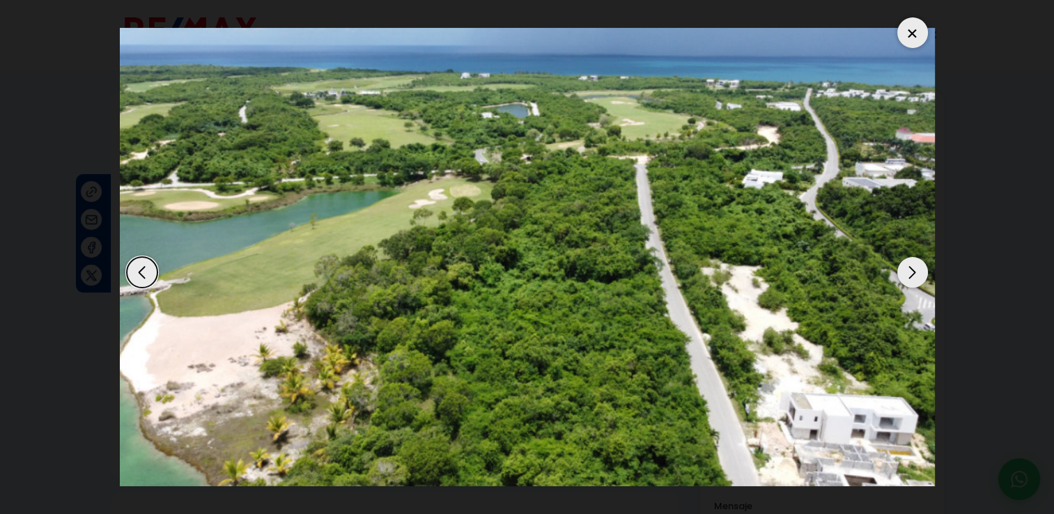
click at [911, 272] on div "Next slide" at bounding box center [912, 272] width 31 height 31
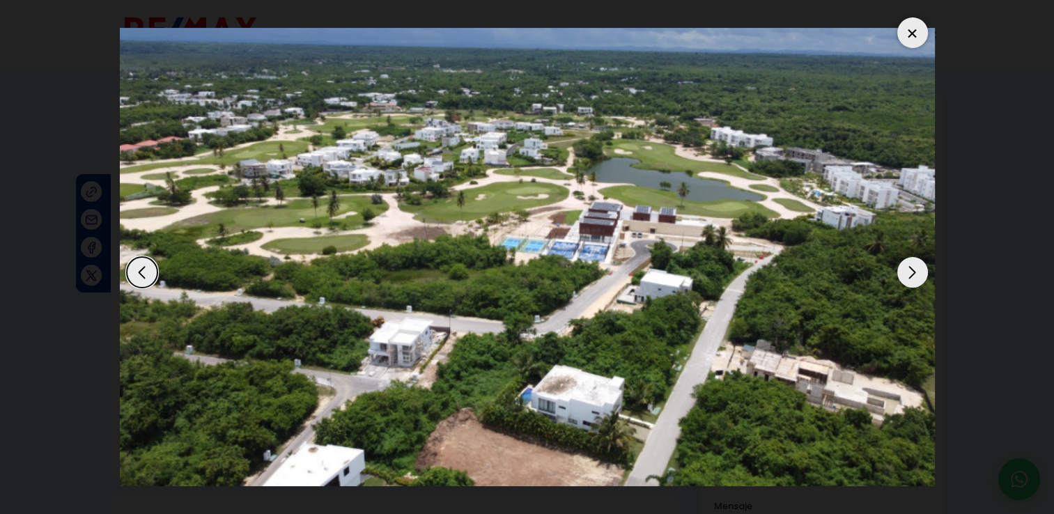
click at [911, 272] on div "Next slide" at bounding box center [912, 272] width 31 height 31
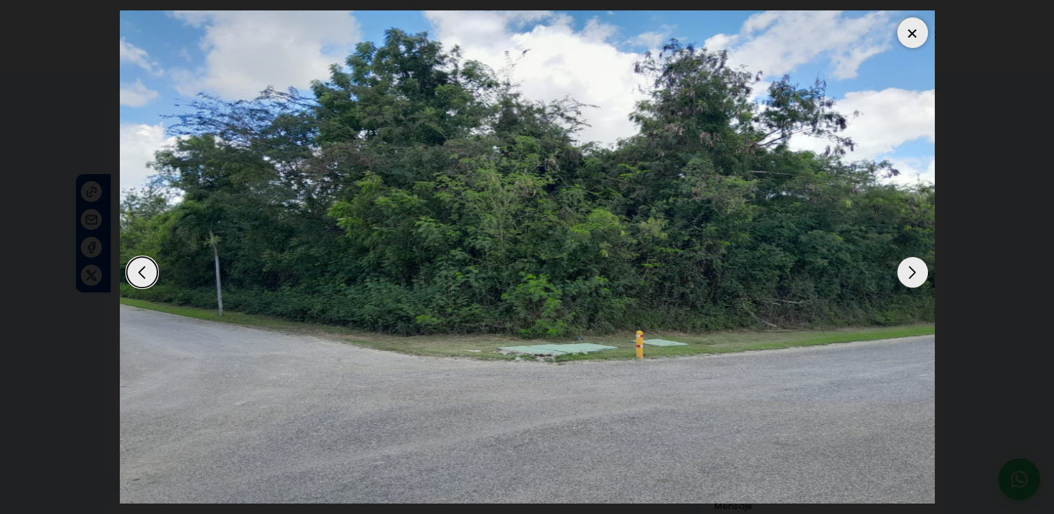
click at [911, 272] on div "Next slide" at bounding box center [912, 272] width 31 height 31
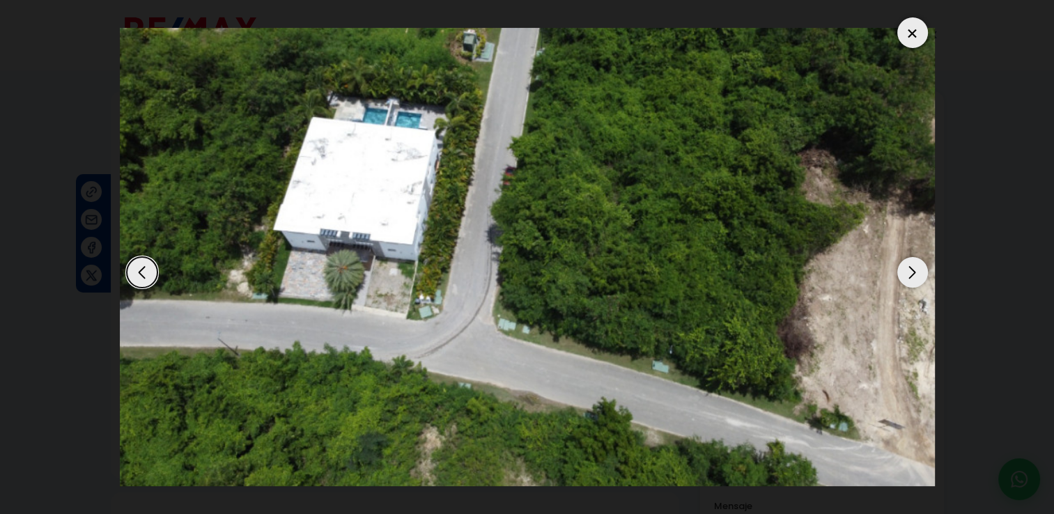
click at [911, 272] on div "Next slide" at bounding box center [912, 272] width 31 height 31
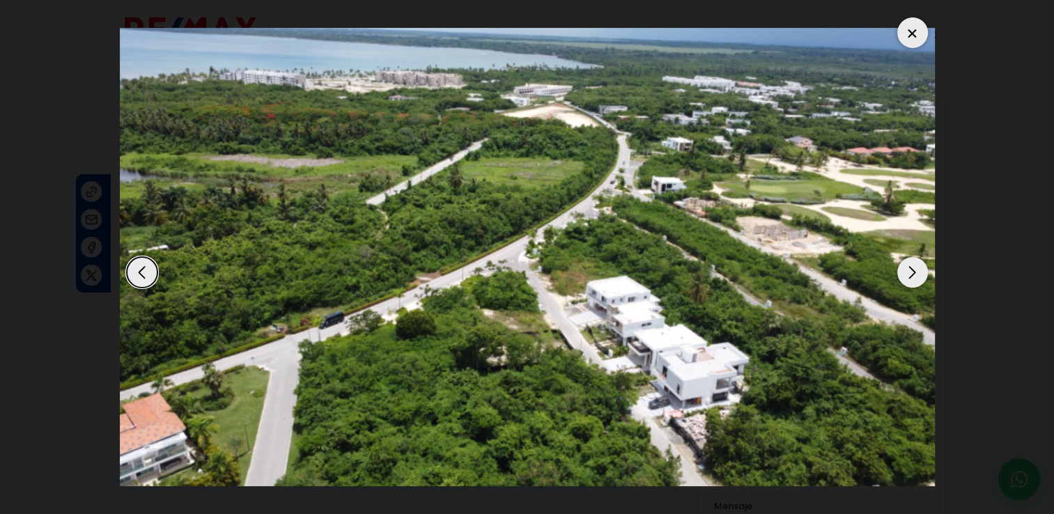
click at [918, 40] on div at bounding box center [912, 32] width 31 height 31
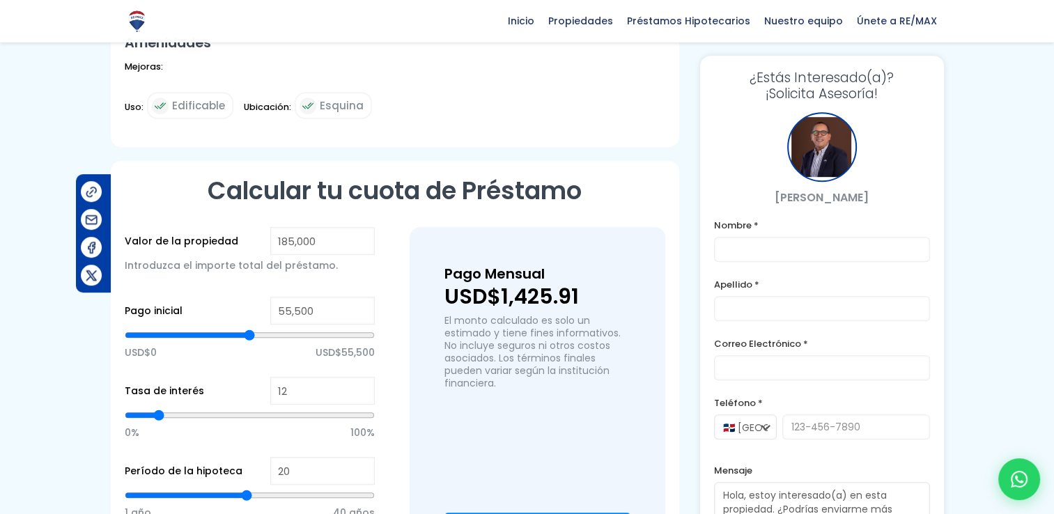
scroll to position [836, 0]
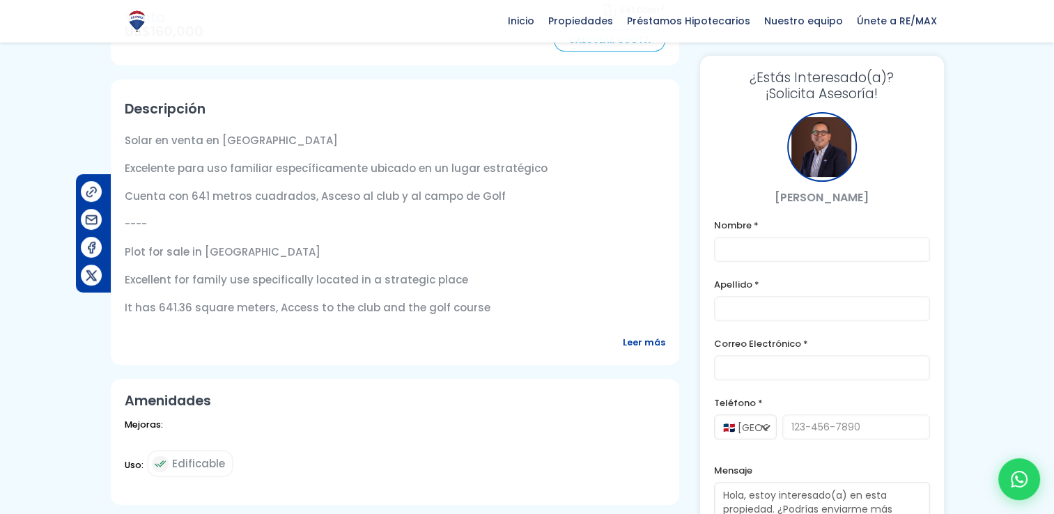
scroll to position [418, 0]
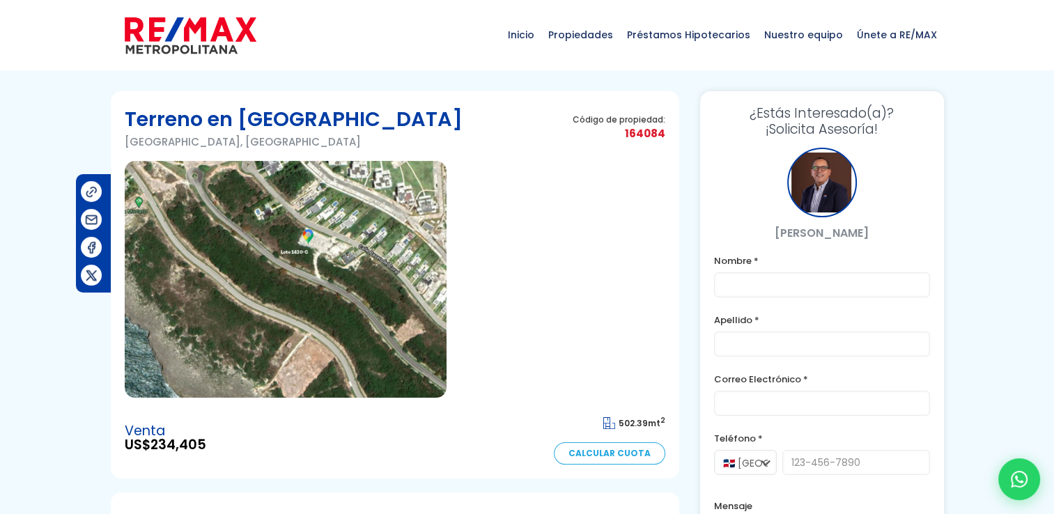
click at [318, 241] on img at bounding box center [286, 279] width 322 height 237
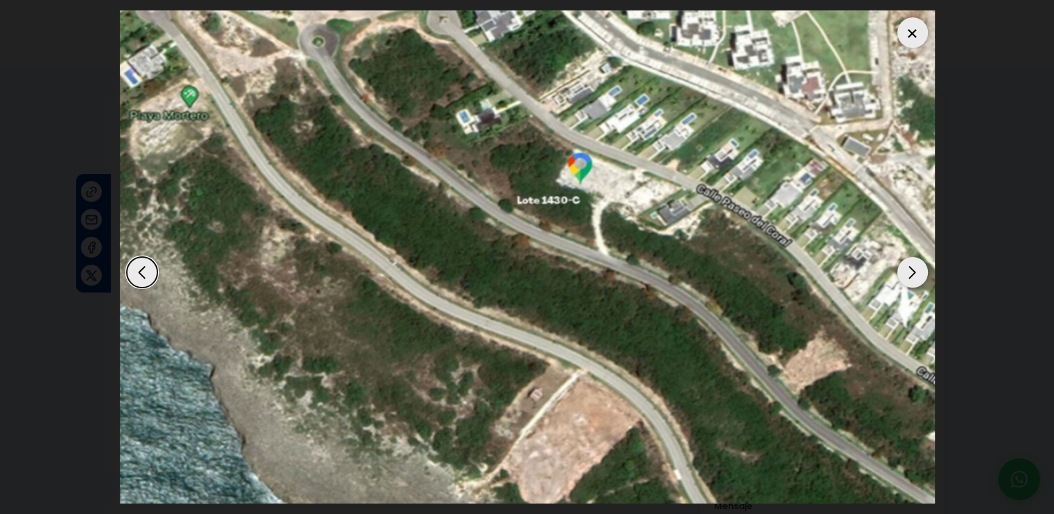
click at [913, 274] on div "Next slide" at bounding box center [912, 272] width 31 height 31
click at [912, 274] on div "Next slide" at bounding box center [912, 272] width 31 height 31
click at [909, 32] on div at bounding box center [912, 32] width 31 height 31
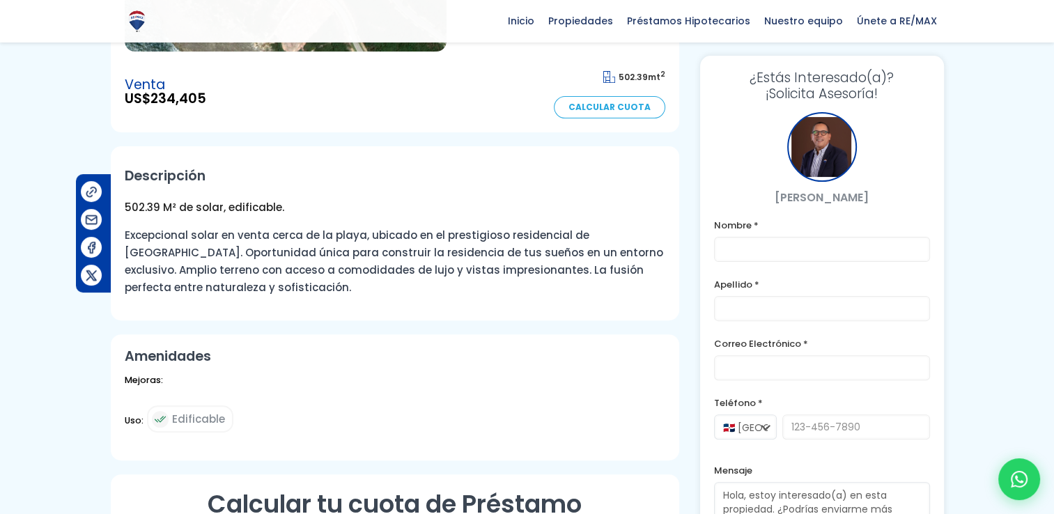
scroll to position [348, 0]
